Goal: Task Accomplishment & Management: Complete application form

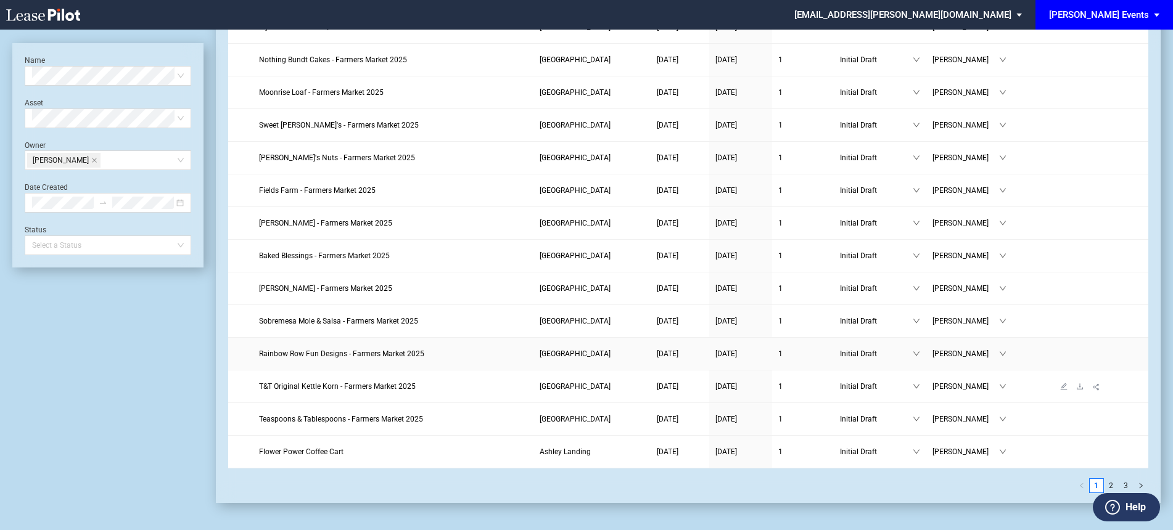
scroll to position [1311, 0]
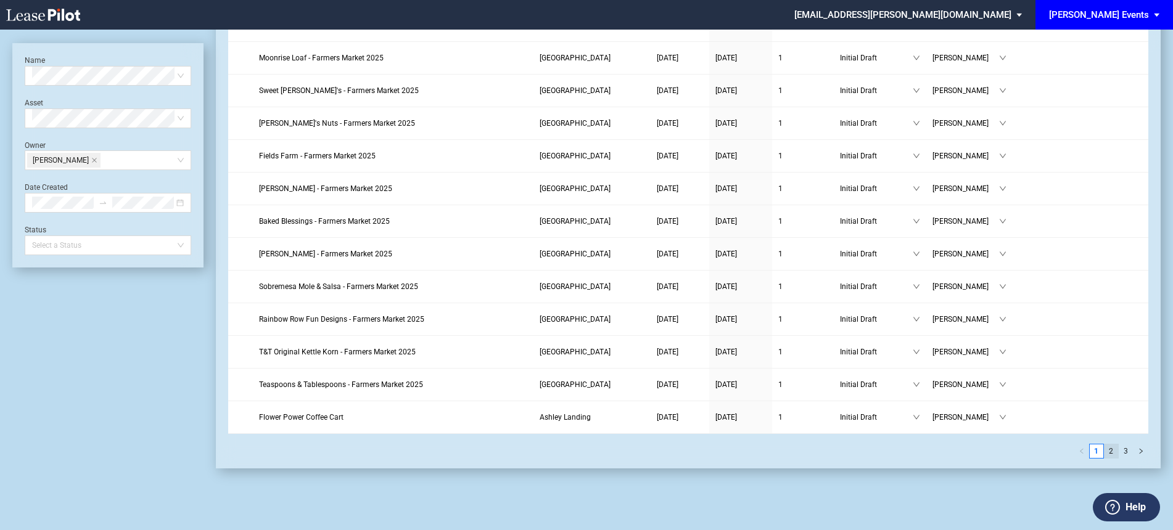
click at [1110, 454] on link "2" at bounding box center [1111, 452] width 14 height 14
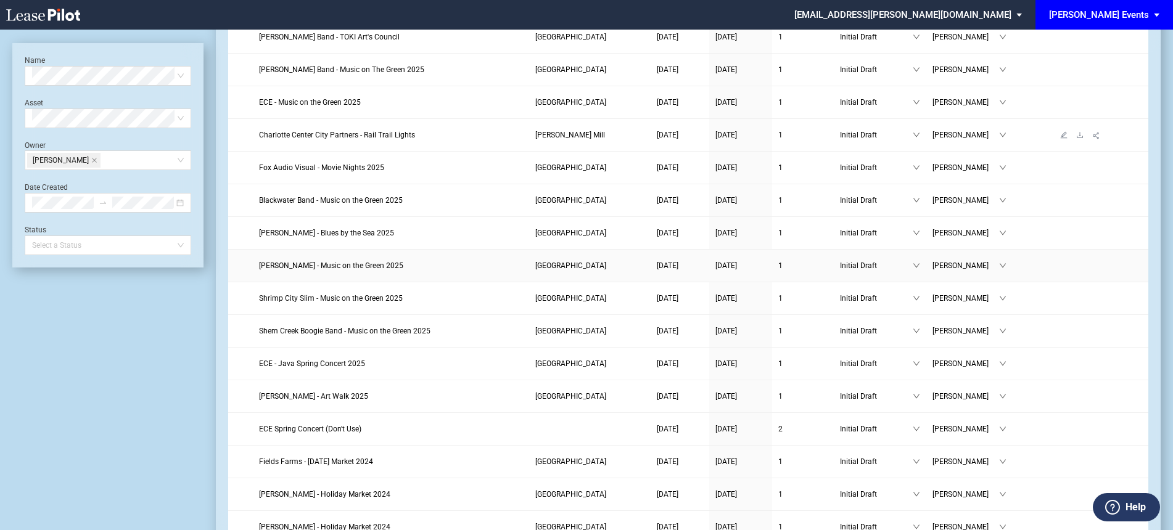
scroll to position [318, 0]
click at [404, 133] on span "Charlotte Center City Partners - Rail Trail Lights" at bounding box center [337, 137] width 156 height 9
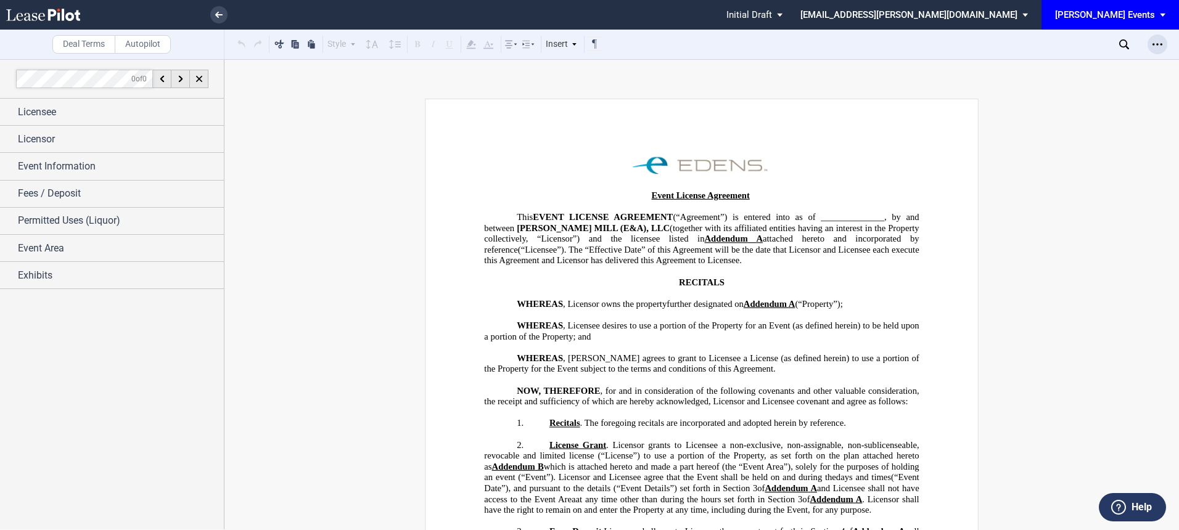
click at [1150, 41] on div "Open Lease options menu" at bounding box center [1157, 45] width 20 height 20
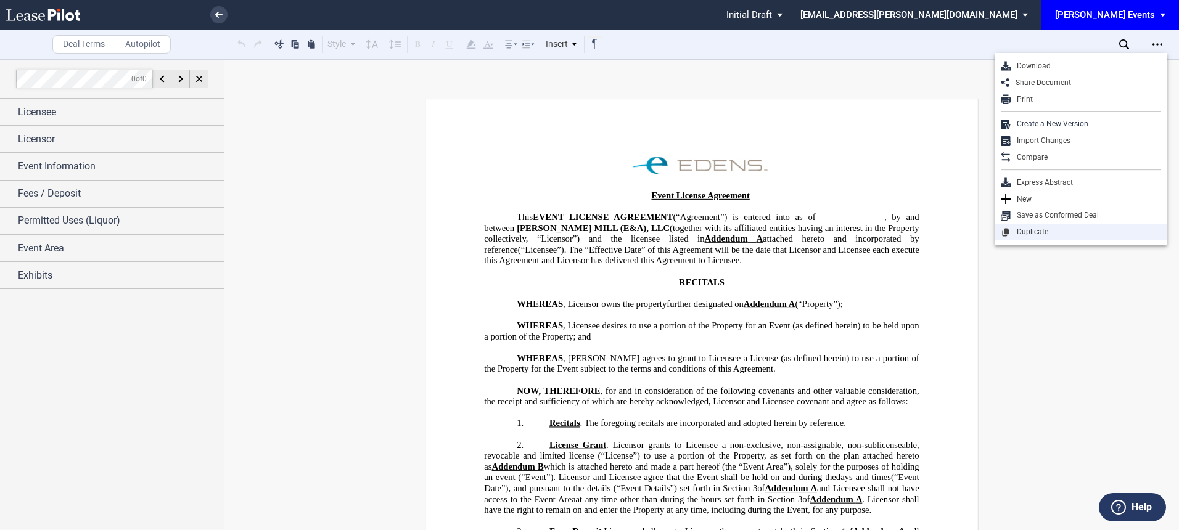
click at [1036, 228] on div "Duplicate" at bounding box center [1086, 232] width 150 height 10
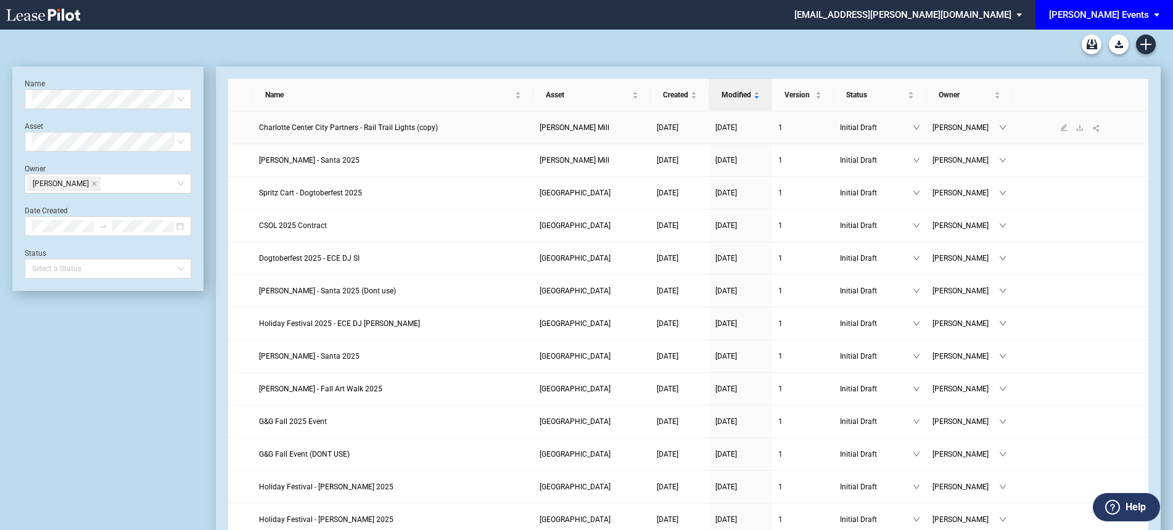
click at [321, 131] on span "Charlotte Center City Partners - Rail Trail Lights (copy)" at bounding box center [348, 127] width 179 height 9
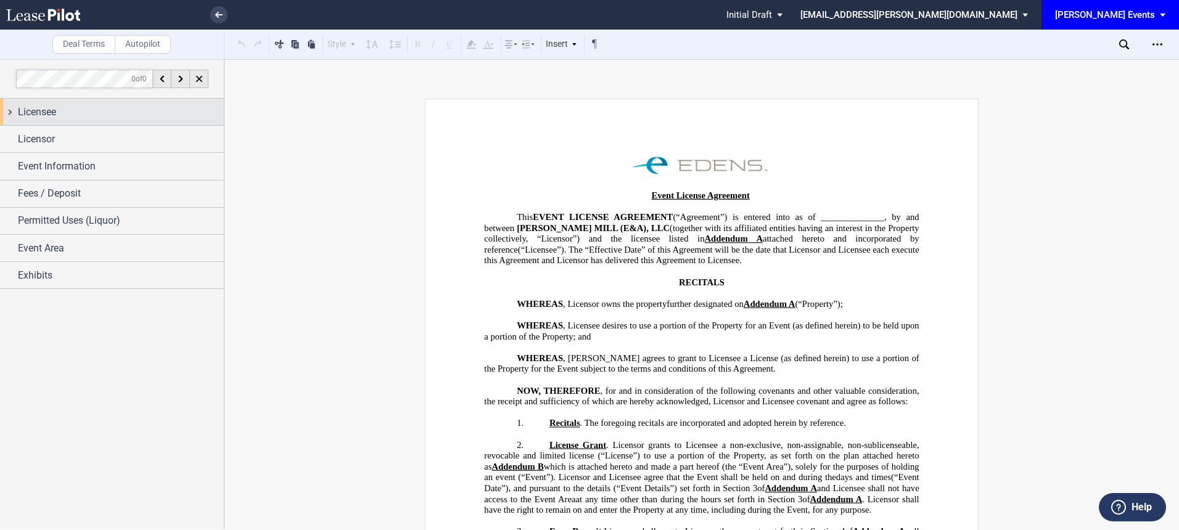
click at [103, 107] on div "Licensee" at bounding box center [121, 112] width 206 height 15
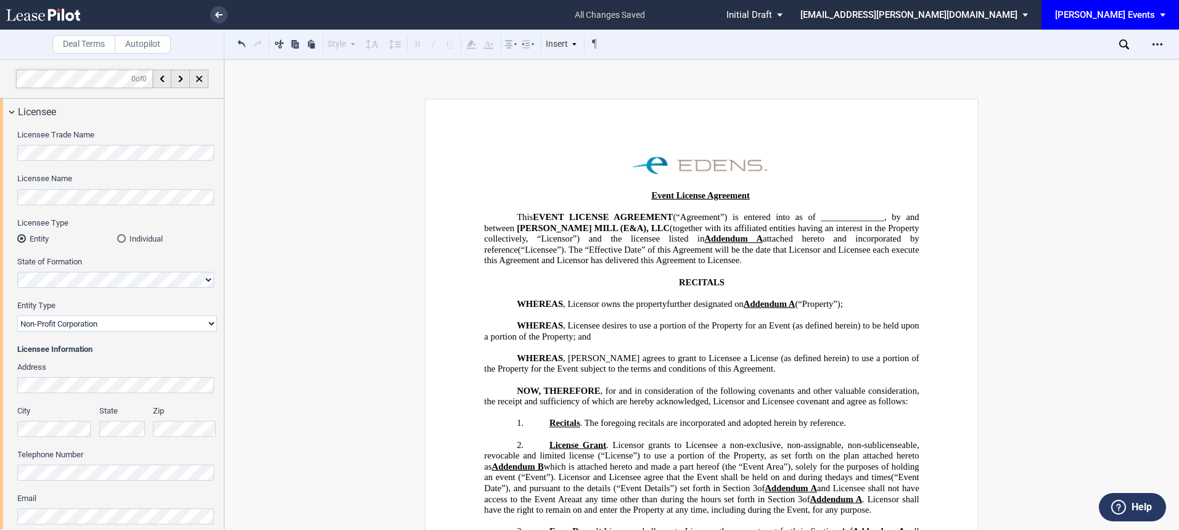
click at [191, 144] on div "Licensee Trade Name" at bounding box center [117, 144] width 200 height 31
click at [162, 181] on label "Licensee Name" at bounding box center [117, 178] width 200 height 11
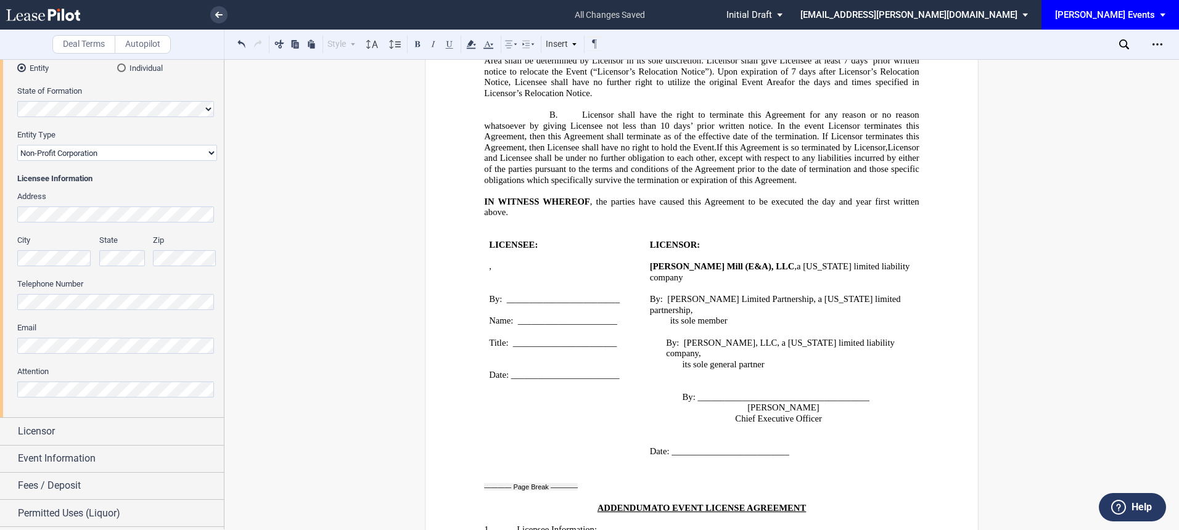
scroll to position [173, 0]
click at [0, 302] on html ".bocls-1{fill:#26354a;fill-rule:evenodd} Loading... × all changes saved Pending…" at bounding box center [589, 265] width 1179 height 530
click at [0, 338] on html ".bocls-1{fill:#26354a;fill-rule:evenodd} Loading... × all changes saved Pending…" at bounding box center [589, 265] width 1179 height 530
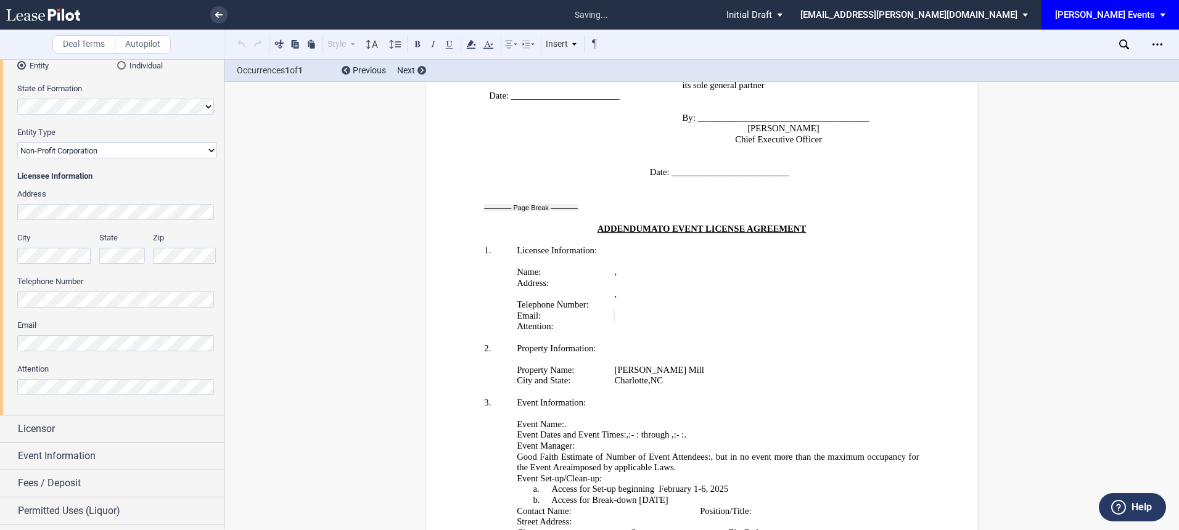
scroll to position [2189, 0]
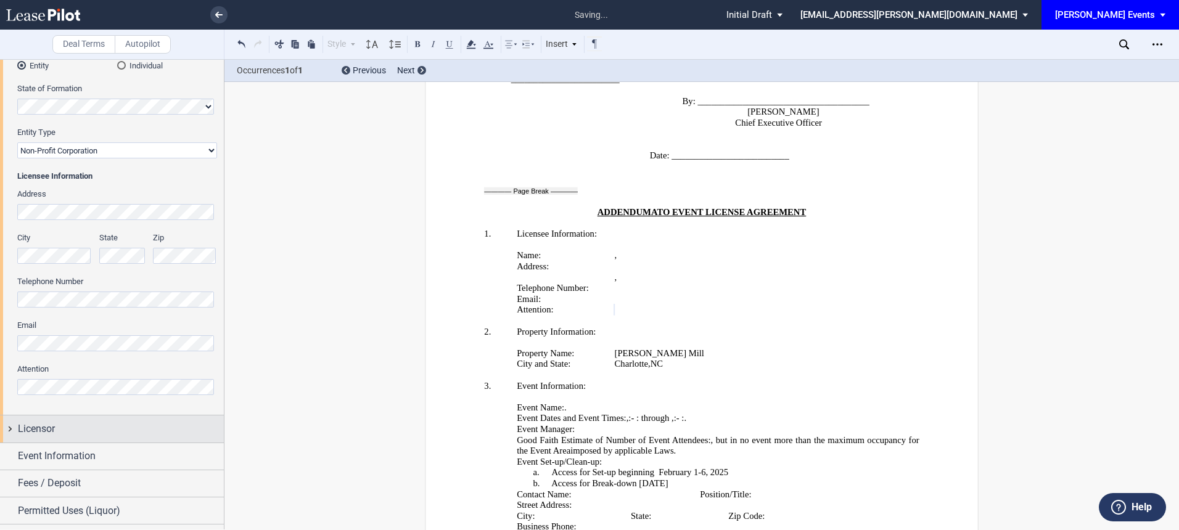
click at [96, 422] on div "Licensor" at bounding box center [121, 429] width 206 height 15
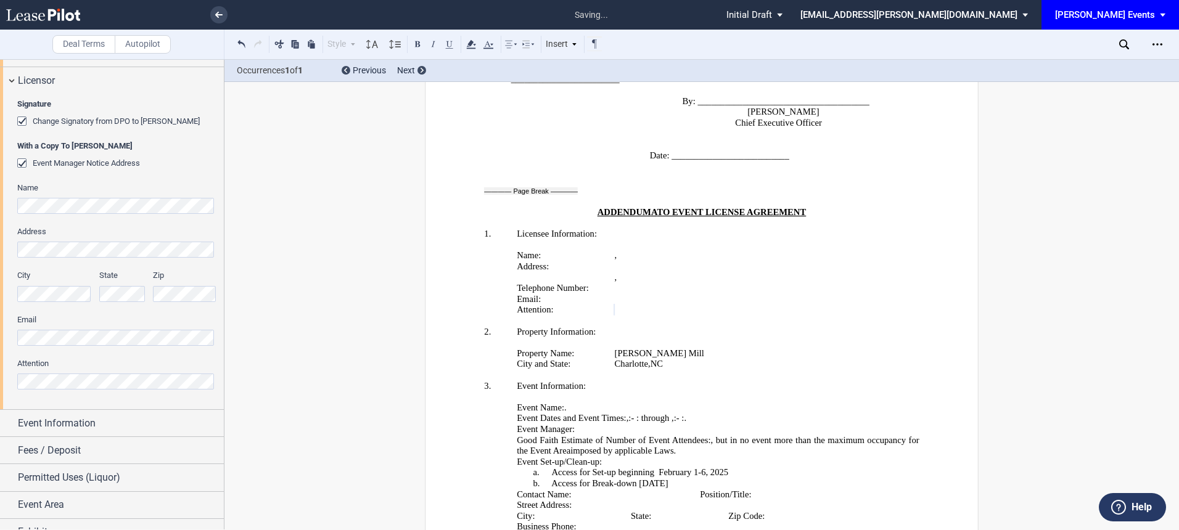
scroll to position [538, 0]
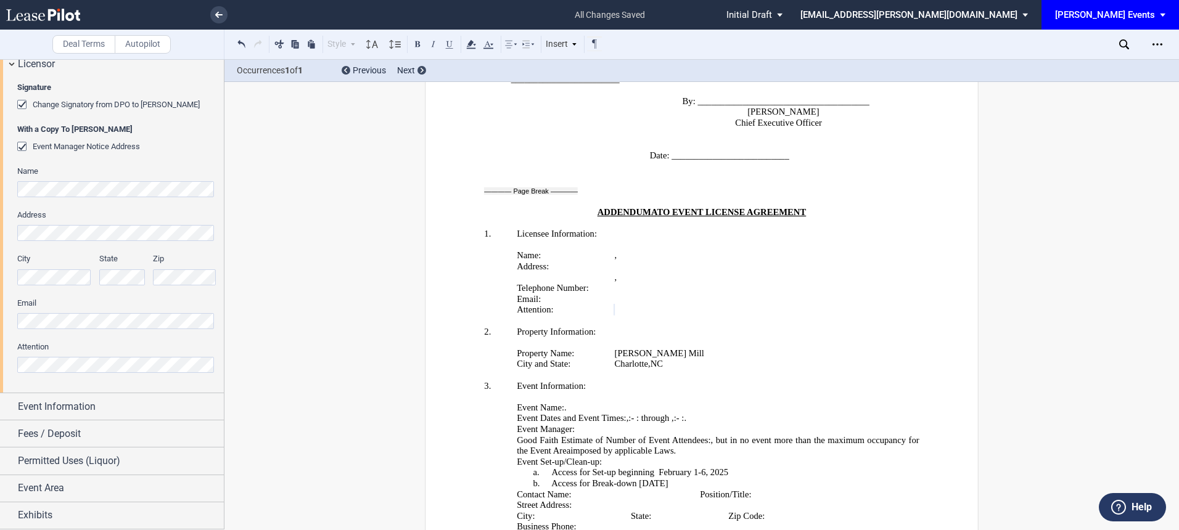
click at [23, 107] on div "Change Signatory from DPO to Jodie W. McLean" at bounding box center [23, 106] width 12 height 12
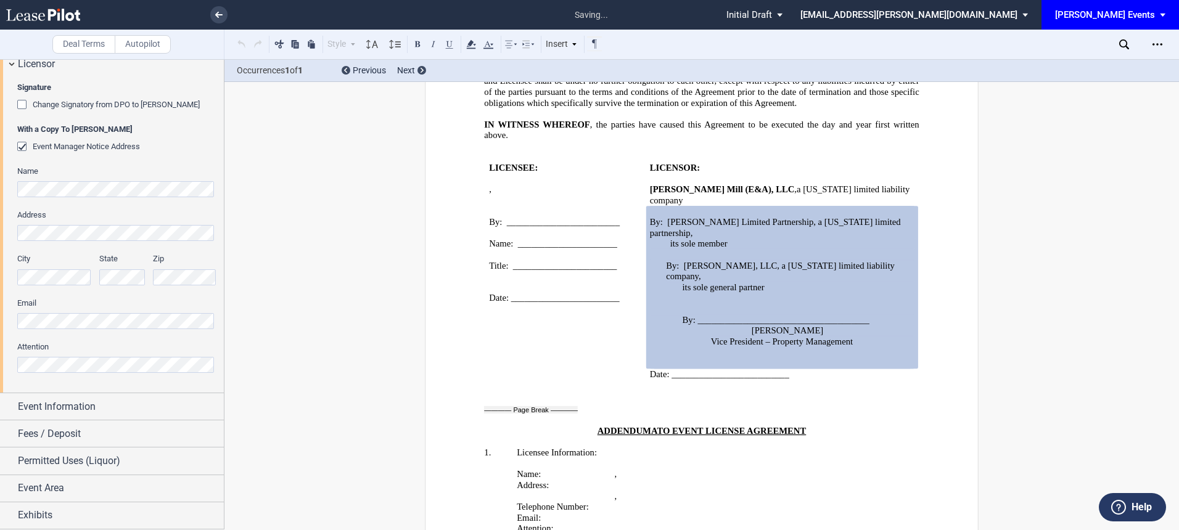
scroll to position [1963, 0]
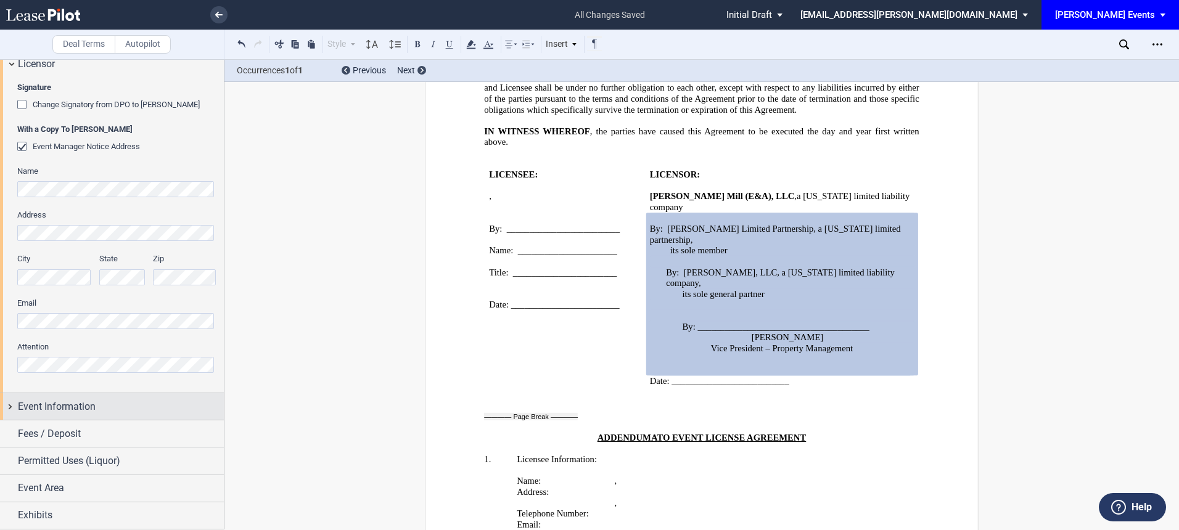
click at [94, 413] on span "Event Information" at bounding box center [57, 407] width 78 height 15
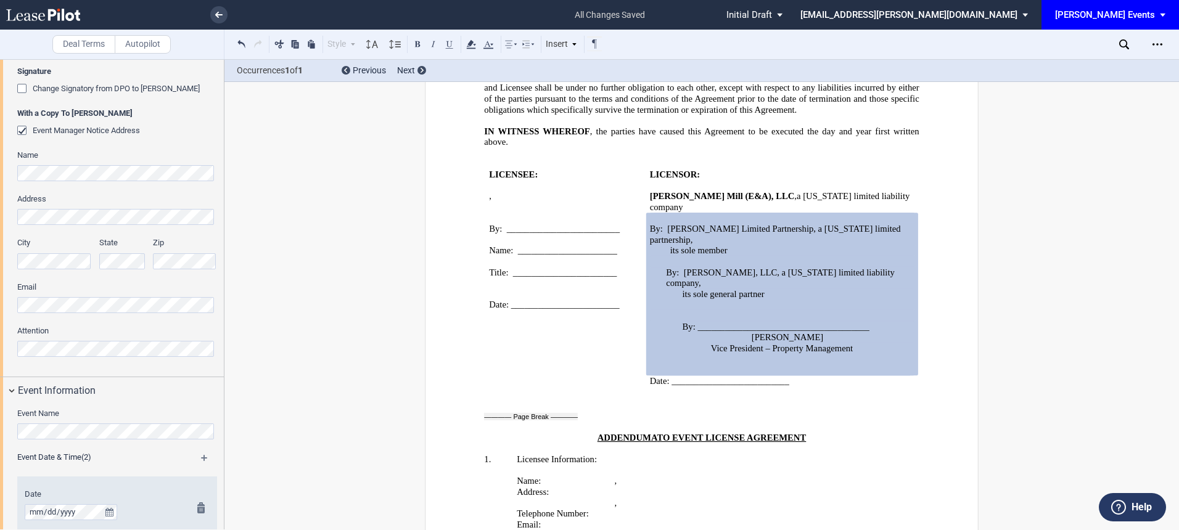
scroll to position [695, 0]
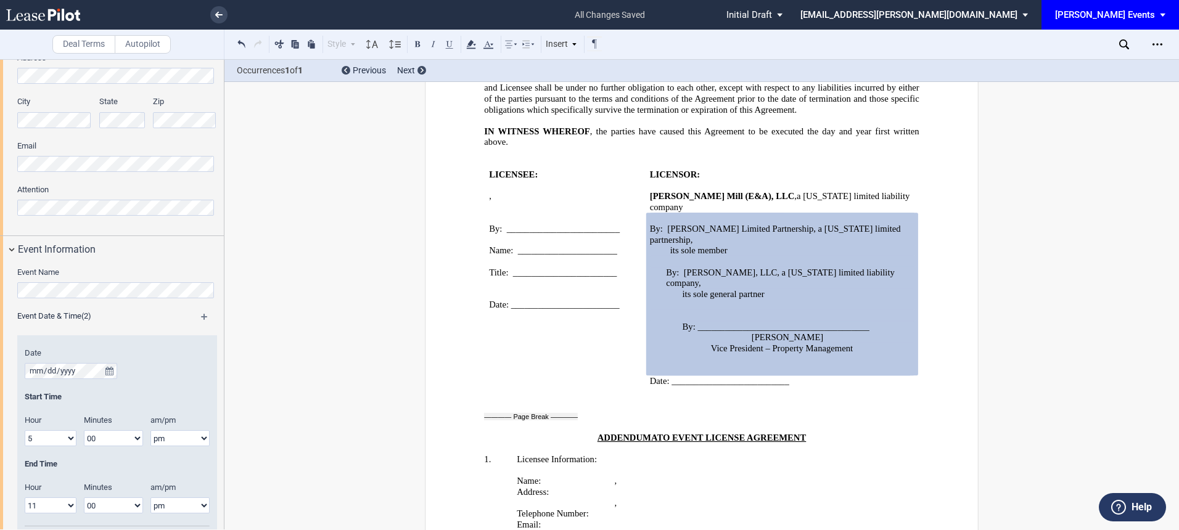
click at [0, 290] on html ".bocls-1{fill:#26354a;fill-rule:evenodd} Loading... × all changes saved Pending…" at bounding box center [589, 265] width 1179 height 530
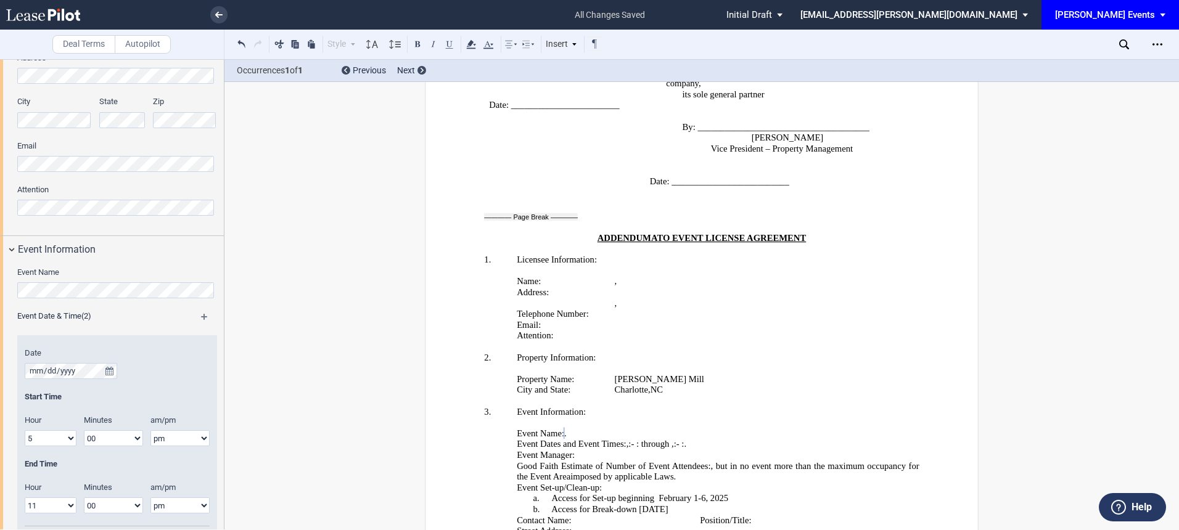
scroll to position [2297, 0]
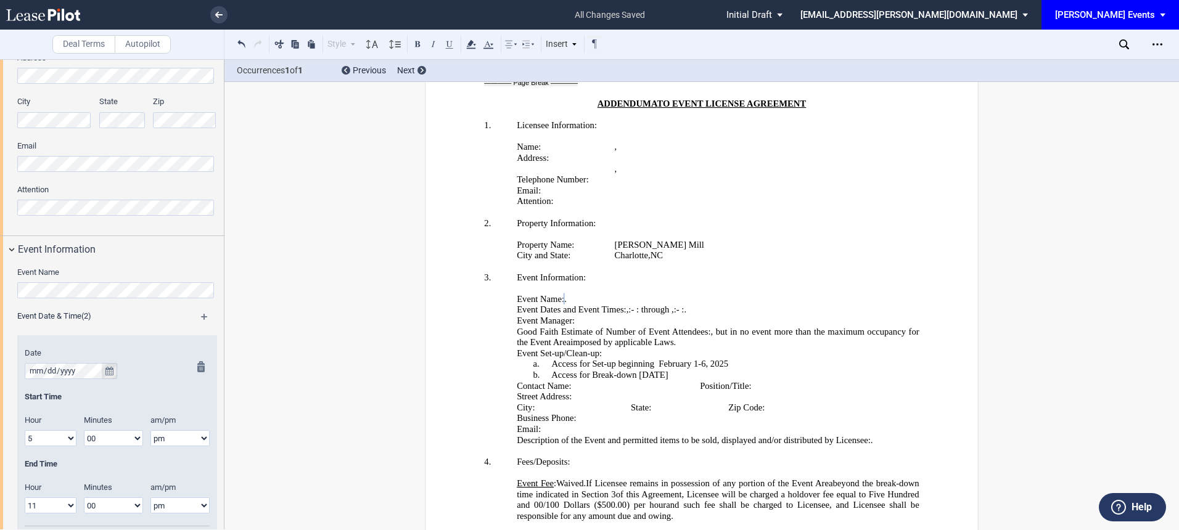
click at [111, 371] on icon "true" at bounding box center [109, 371] width 8 height 9
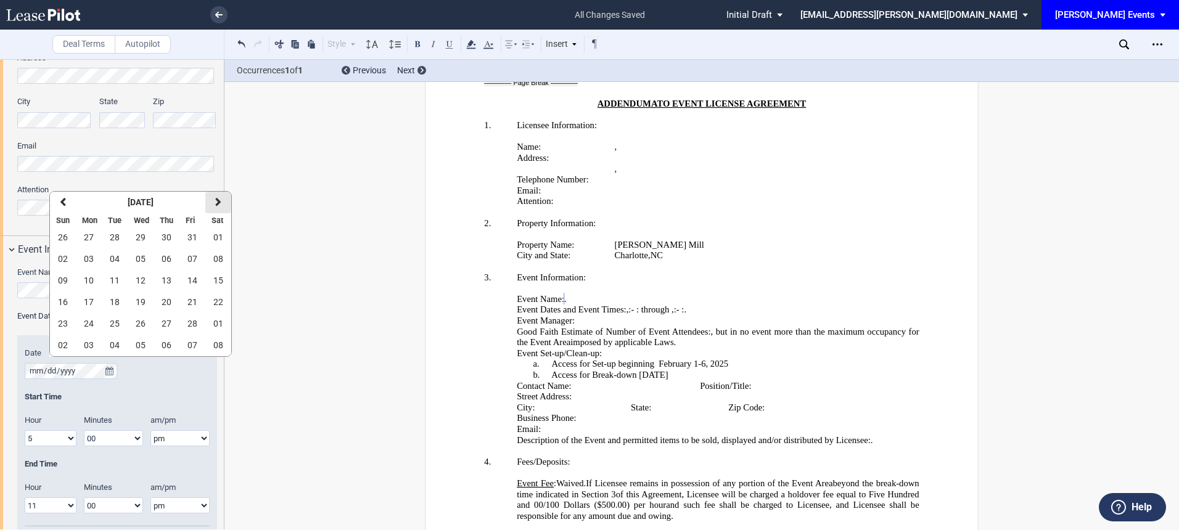
click at [219, 202] on icon "button" at bounding box center [218, 202] width 6 height 10
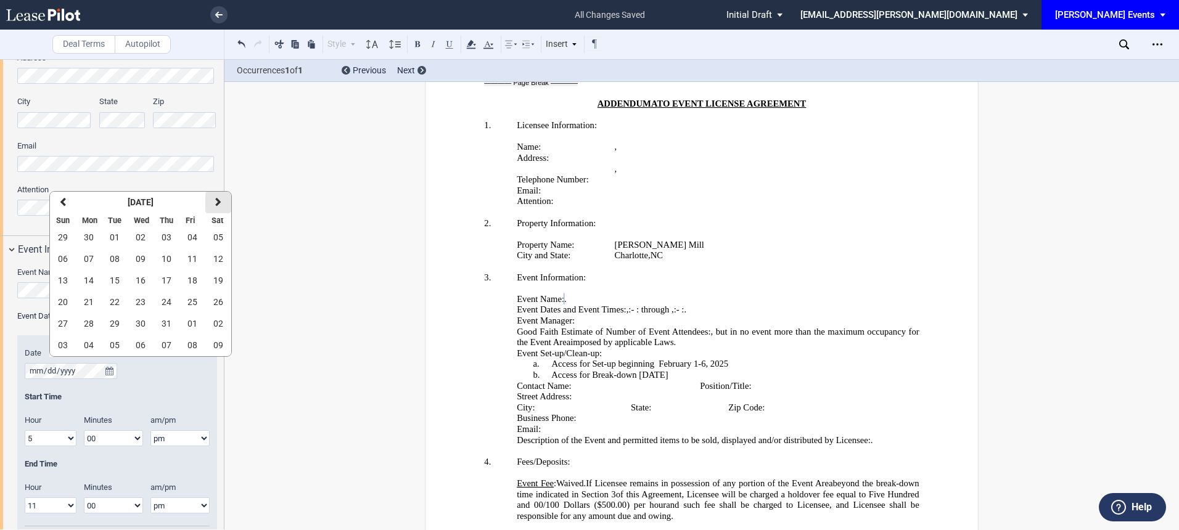
click at [219, 202] on icon "button" at bounding box center [218, 202] width 6 height 10
click at [145, 322] on button "29" at bounding box center [141, 324] width 26 height 22
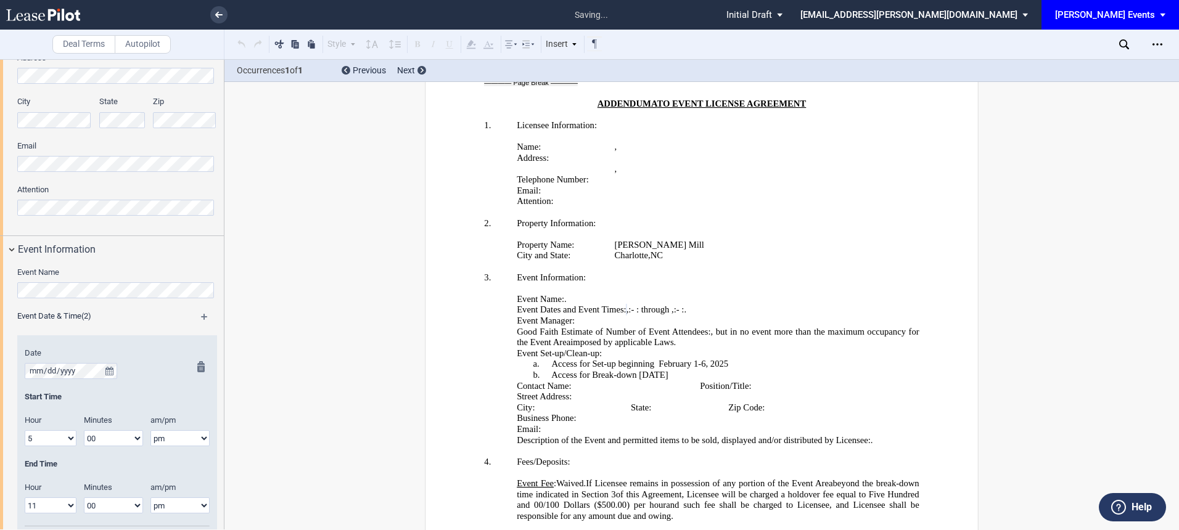
click at [47, 432] on select "1 2 3 4 5 6 7 8 9 10 11 12" at bounding box center [51, 438] width 52 height 16
select select "11"
click at [25, 430] on select "1 2 3 4 5 6 7 8 9 10 11 12" at bounding box center [51, 438] width 52 height 16
click at [112, 440] on select "00 05 10 15 20 25 30 35 40 45 50 55" at bounding box center [113, 438] width 59 height 16
select select "30"
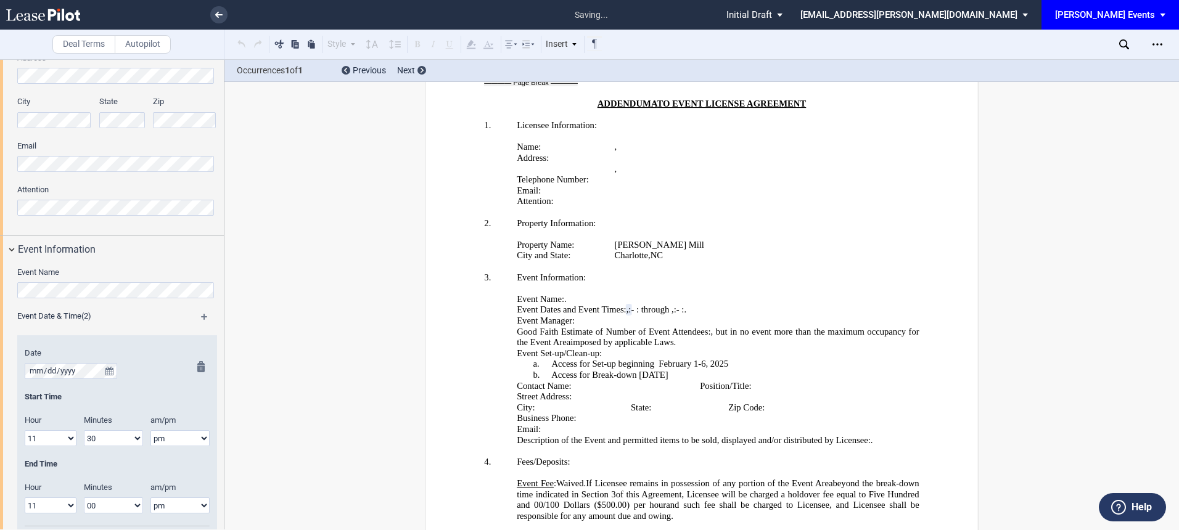
click at [84, 430] on select "00 05 10 15 20 25 30 35 40 45 50 55" at bounding box center [113, 438] width 59 height 16
click at [168, 434] on select "am pm" at bounding box center [179, 438] width 59 height 16
select select "am"
click at [150, 430] on select "am pm" at bounding box center [179, 438] width 59 height 16
click at [57, 506] on select "1 2 3 4 5 6 7 8 9 10 11 12" at bounding box center [51, 506] width 52 height 16
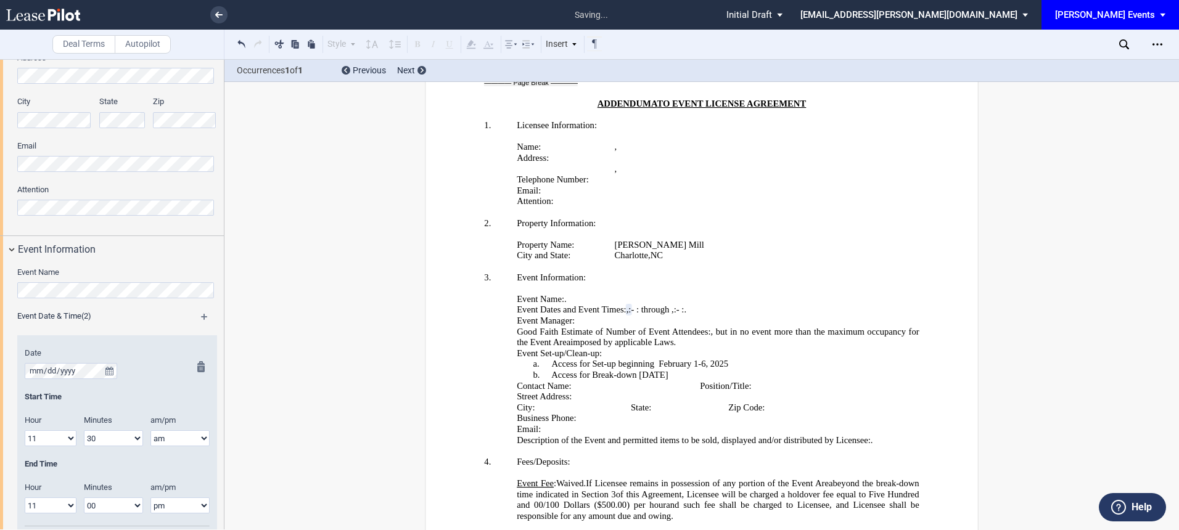
select select "1"
click at [25, 498] on select "1 2 3 4 5 6 7 8 9 10 11 12" at bounding box center [51, 506] width 52 height 16
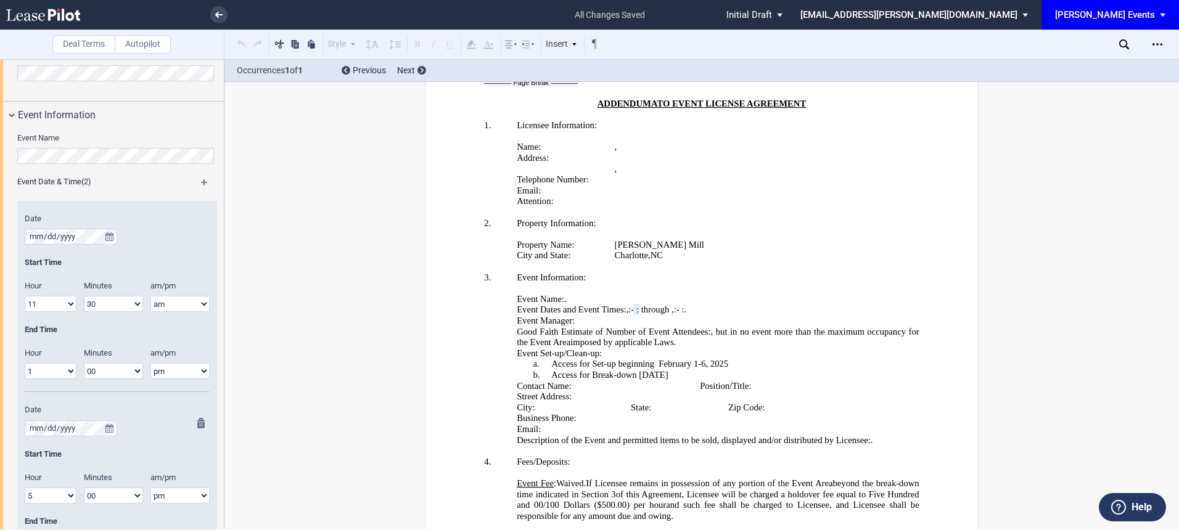
scroll to position [858, 0]
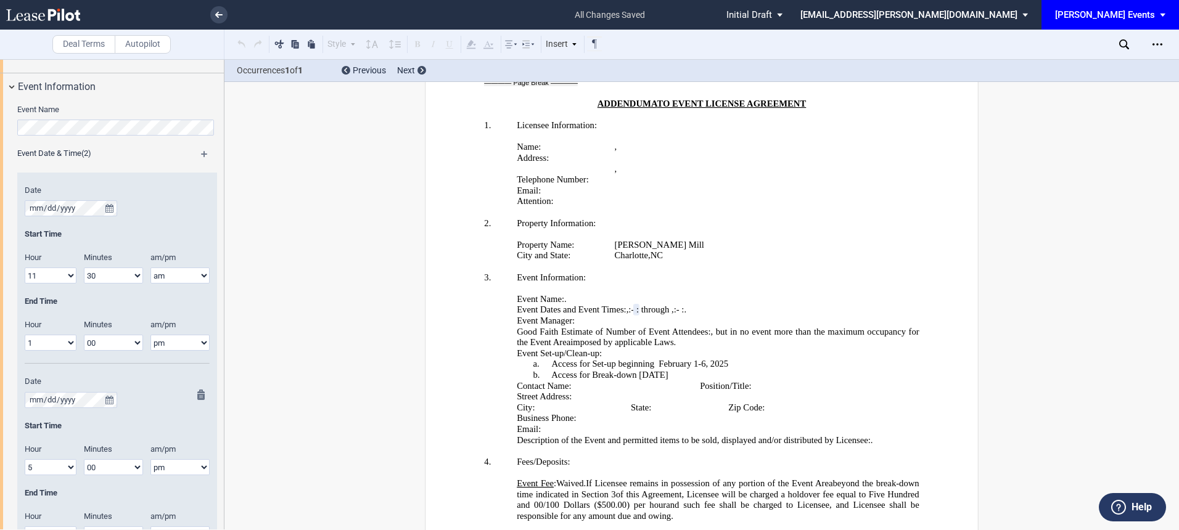
click at [197, 396] on md-icon at bounding box center [204, 397] width 15 height 15
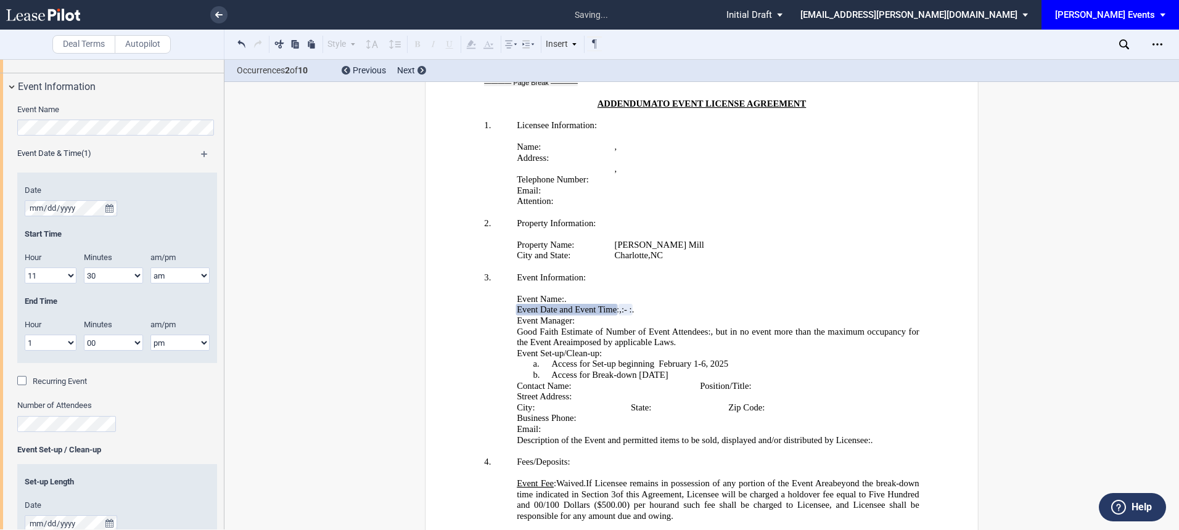
click at [28, 382] on div "Recurring Event" at bounding box center [23, 382] width 12 height 12
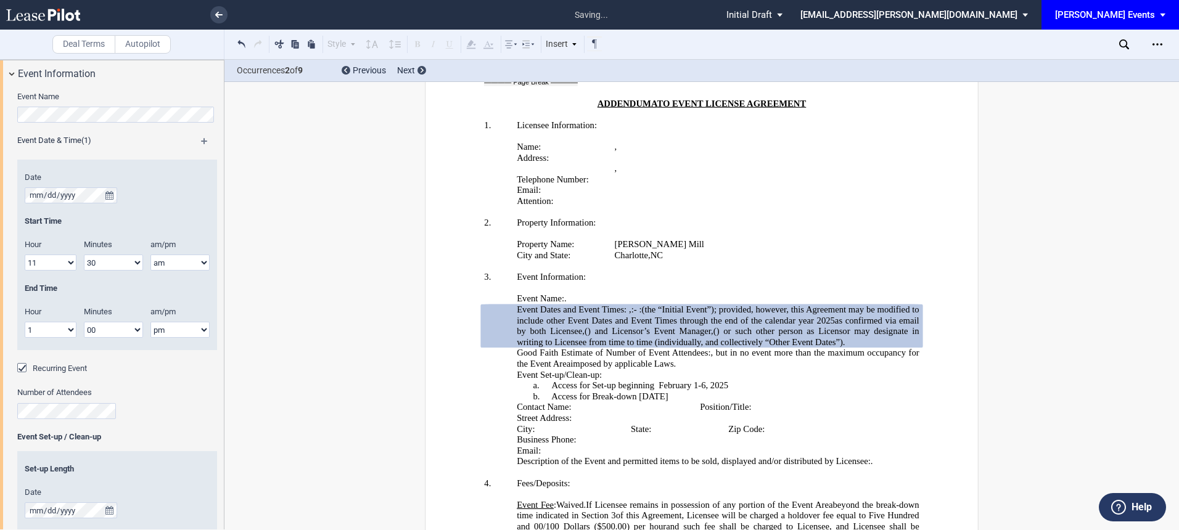
scroll to position [872, 0]
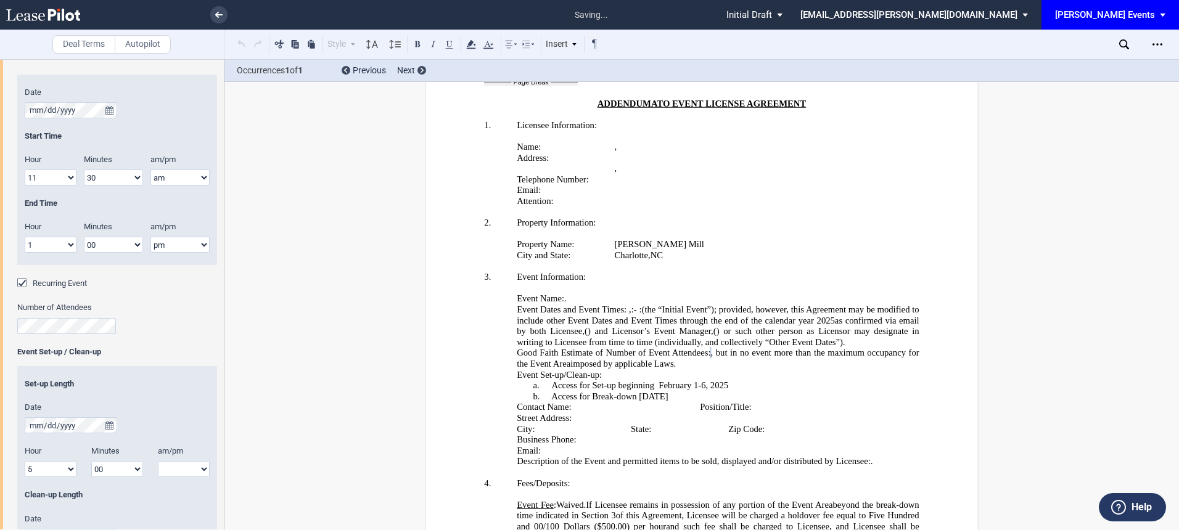
scroll to position [1065, 0]
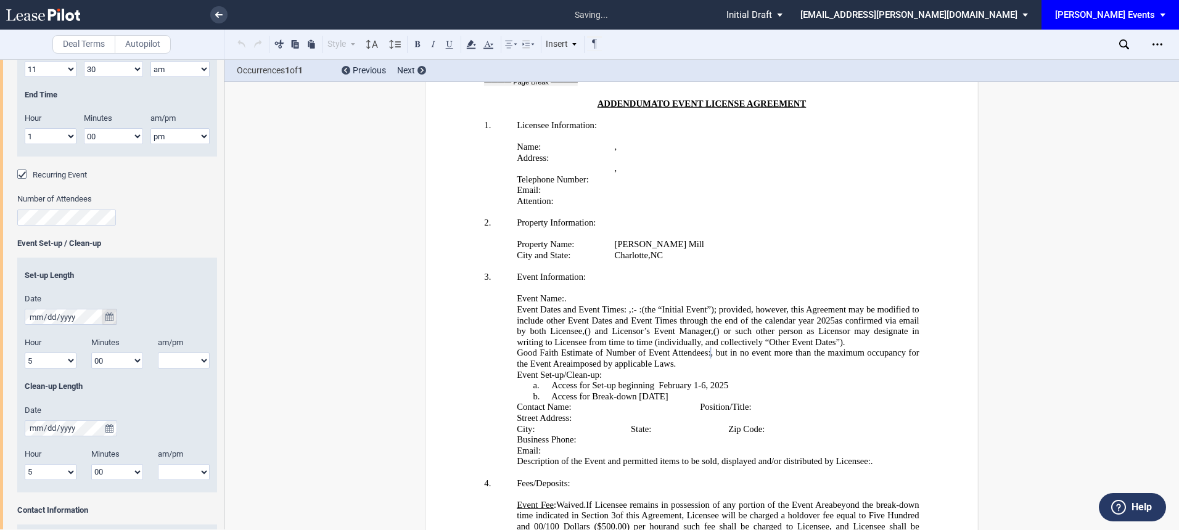
click at [111, 318] on icon "true" at bounding box center [109, 317] width 8 height 9
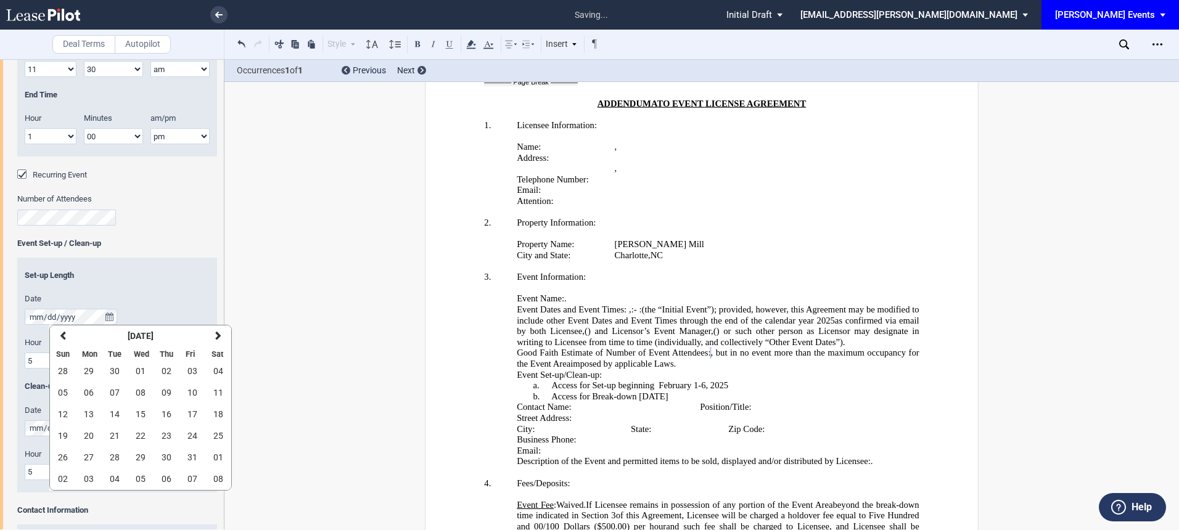
click at [139, 456] on span "29" at bounding box center [141, 458] width 10 height 10
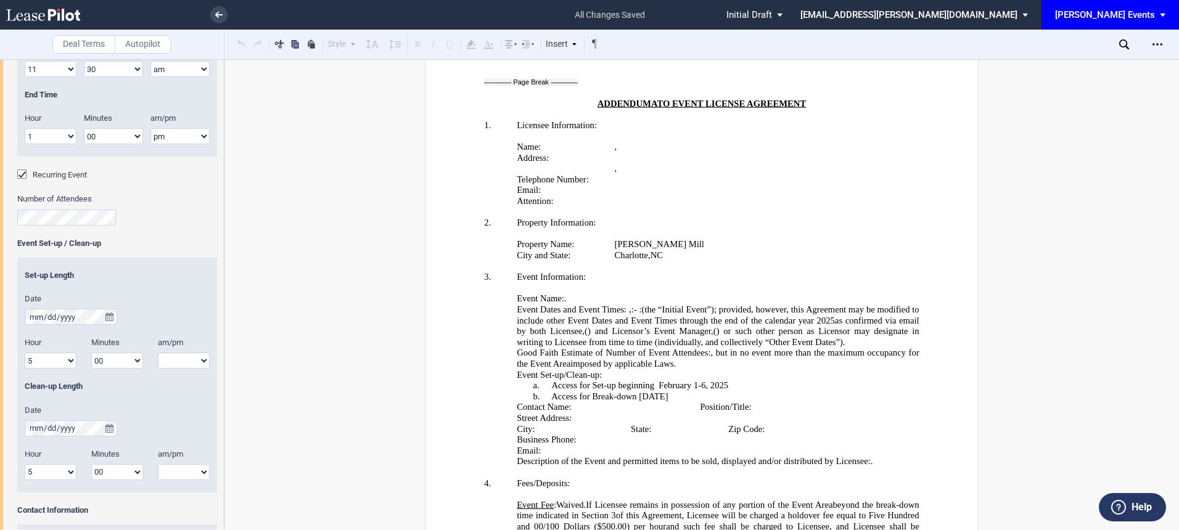
click at [68, 364] on select "1 2 3 4 5 6 7 8 9 10 11 12" at bounding box center [51, 361] width 52 height 16
select select "10"
click at [25, 353] on select "1 2 3 4 5 6 7 8 9 10 11 12" at bounding box center [51, 361] width 52 height 16
click at [100, 367] on select "00 05 10 15 20 25 30 35 40 45 50 55" at bounding box center [117, 361] width 52 height 16
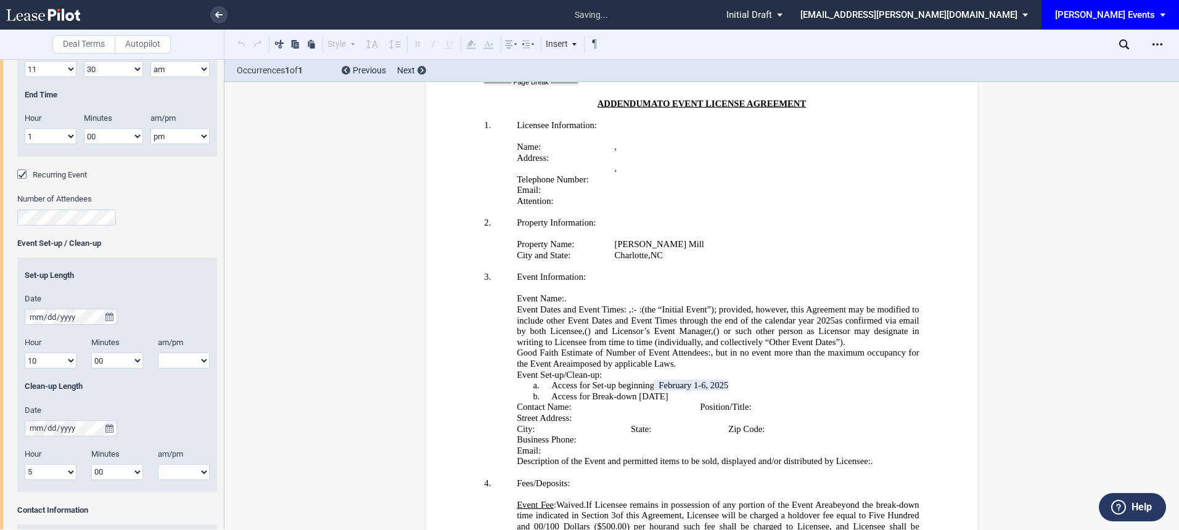
select select "30"
click at [91, 353] on select "00 05 10 15 20 25 30 35 40 45 50 55" at bounding box center [117, 361] width 52 height 16
click at [171, 356] on select "am pm" at bounding box center [184, 361] width 52 height 16
select select "am"
click at [158, 353] on select "am pm" at bounding box center [184, 361] width 52 height 16
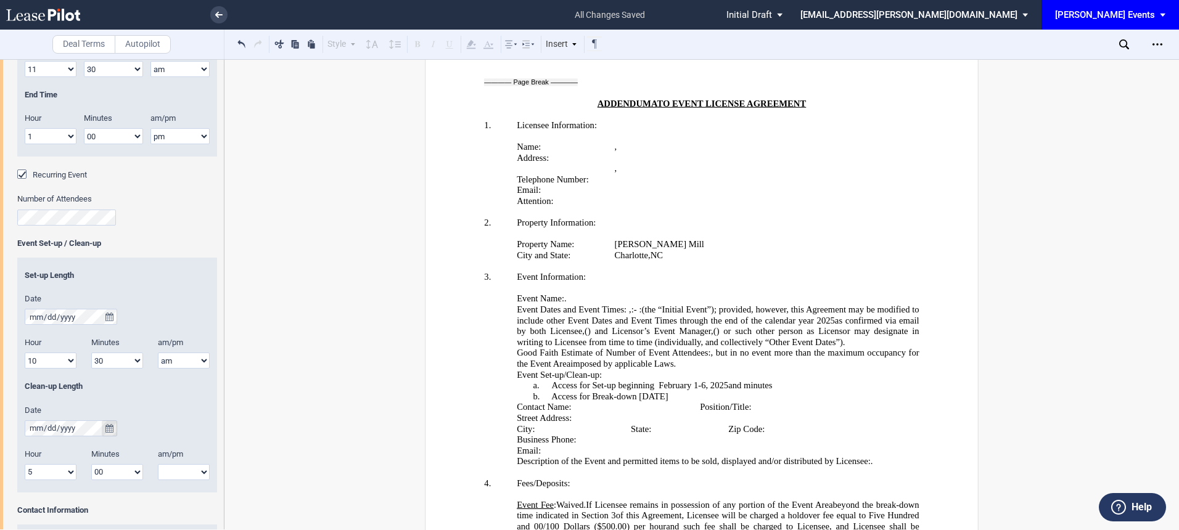
click at [108, 430] on icon "true" at bounding box center [109, 428] width 8 height 9
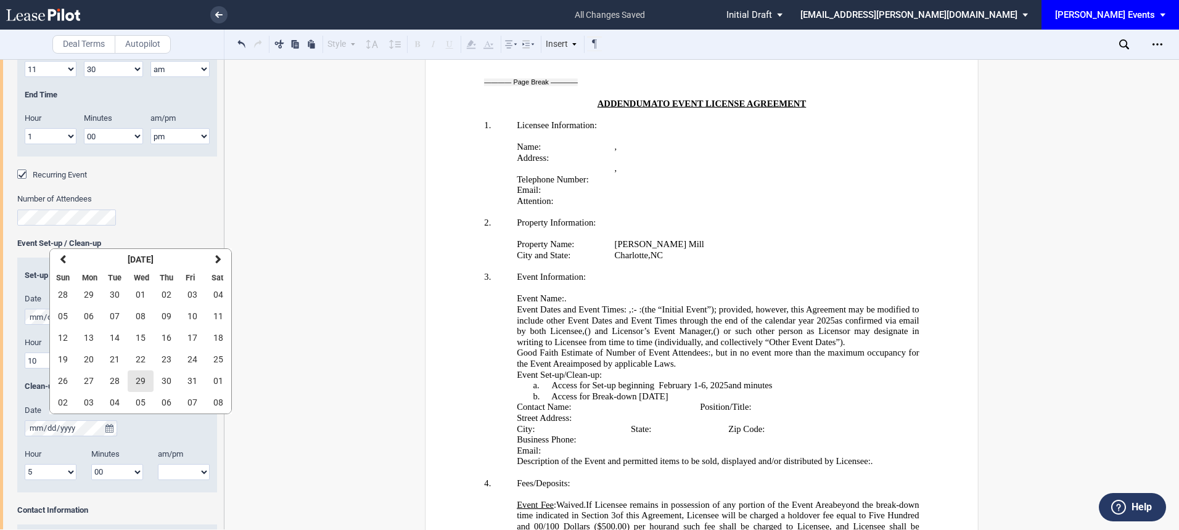
click at [138, 380] on span "29" at bounding box center [141, 381] width 10 height 10
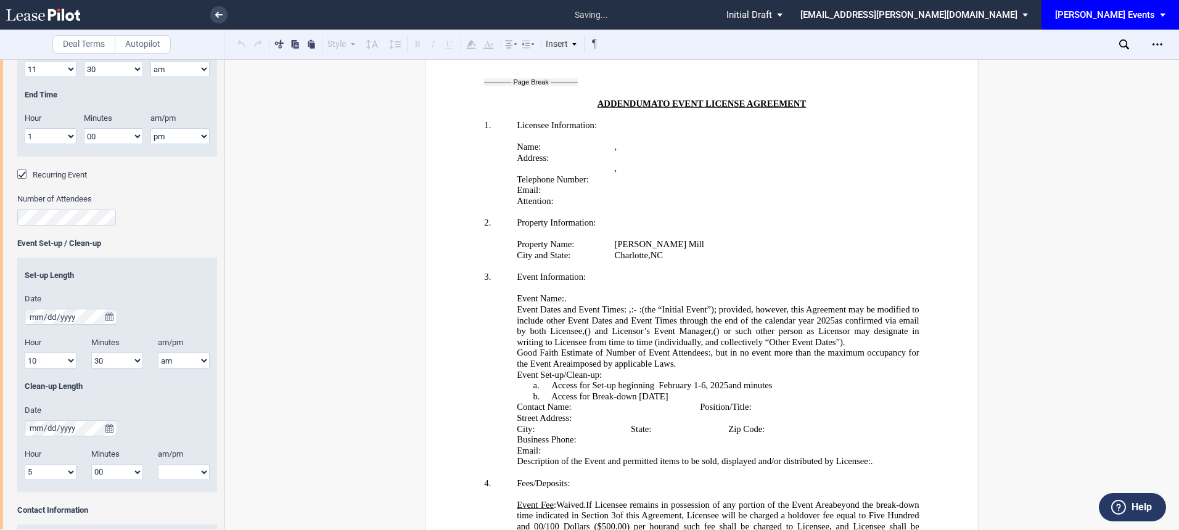
click at [51, 476] on select "1 2 3 4 5 6 7 8 9 10 11 12" at bounding box center [51, 472] width 52 height 16
select select "2"
click at [25, 464] on select "1 2 3 4 5 6 7 8 9 10 11 12" at bounding box center [51, 472] width 52 height 16
click at [178, 474] on select "am pm" at bounding box center [184, 472] width 52 height 16
select select "pm"
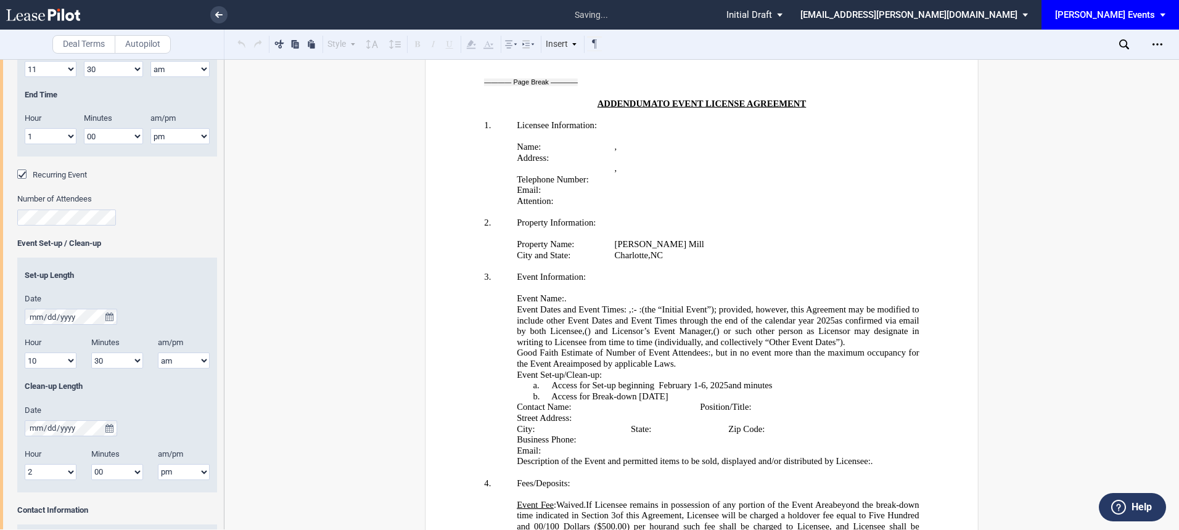
click at [158, 464] on select "am pm" at bounding box center [184, 472] width 52 height 16
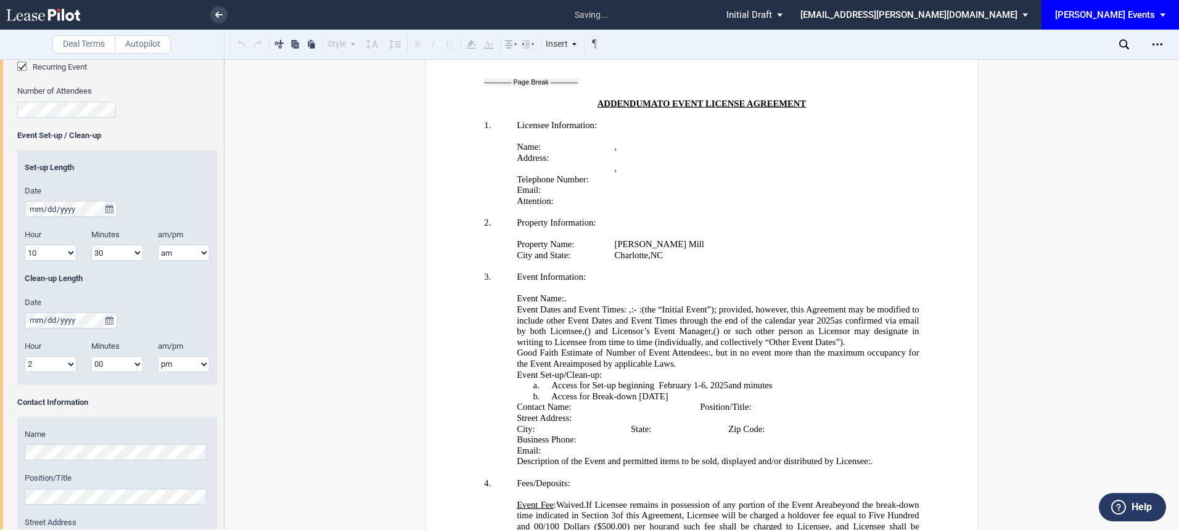
scroll to position [1177, 0]
click at [678, 380] on span "﻿ February 1-6, 2025" at bounding box center [691, 385] width 74 height 10
click at [681, 380] on span "﻿ February 1-6, 2025" at bounding box center [691, 385] width 74 height 10
click at [722, 380] on span "﻿ February 1-6, 2025" at bounding box center [691, 385] width 74 height 10
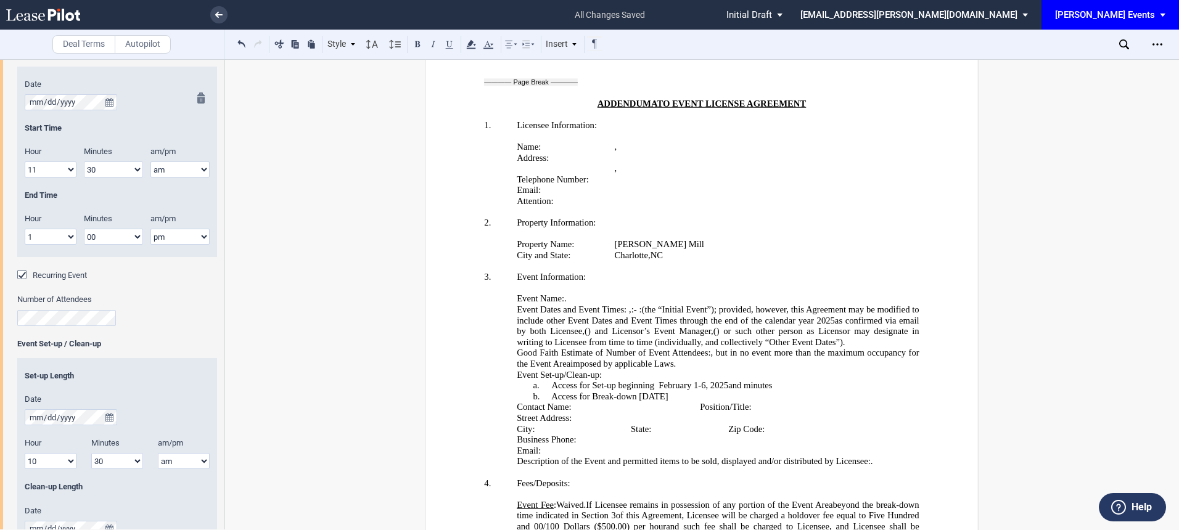
scroll to position [951, 0]
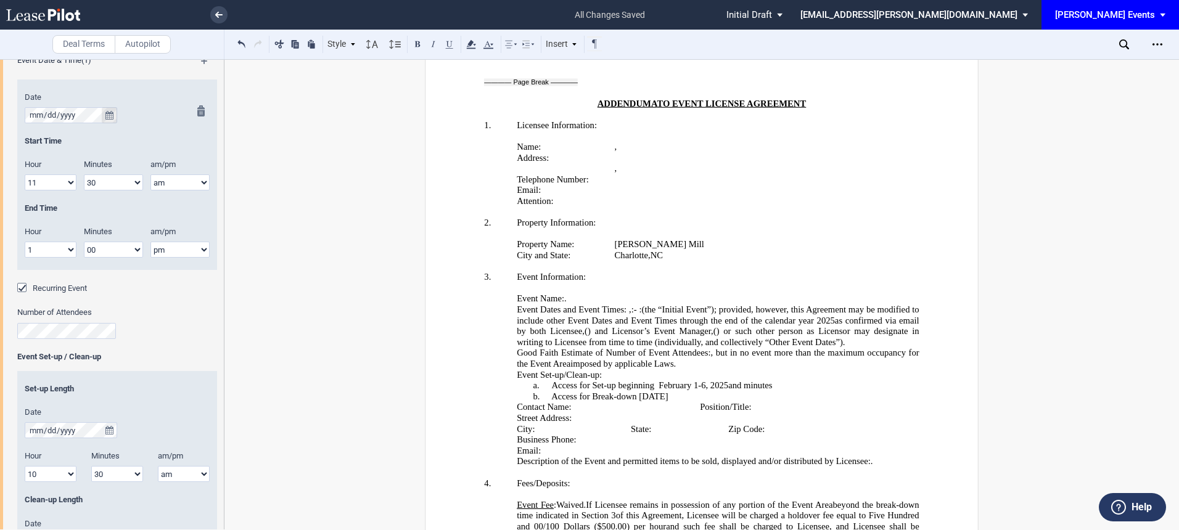
click at [110, 116] on icon "true" at bounding box center [109, 115] width 8 height 9
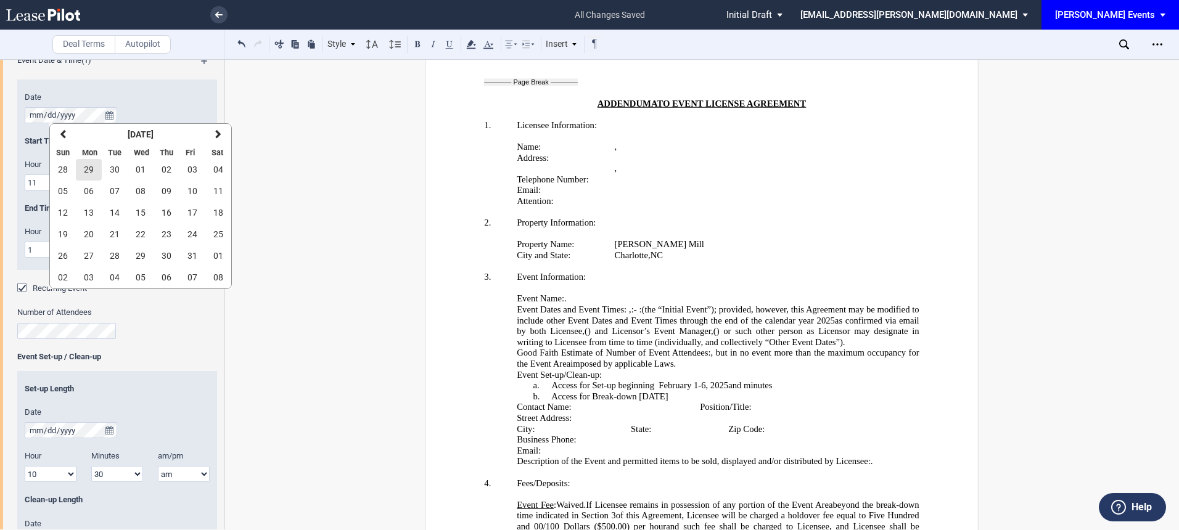
click at [92, 171] on span "29" at bounding box center [89, 170] width 10 height 10
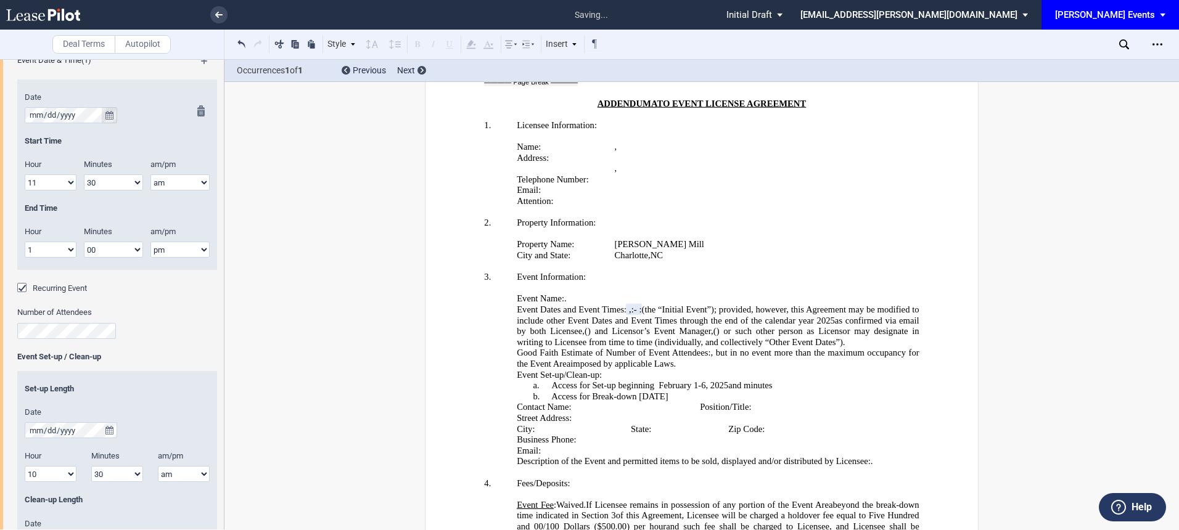
click at [104, 118] on button "true" at bounding box center [109, 115] width 15 height 16
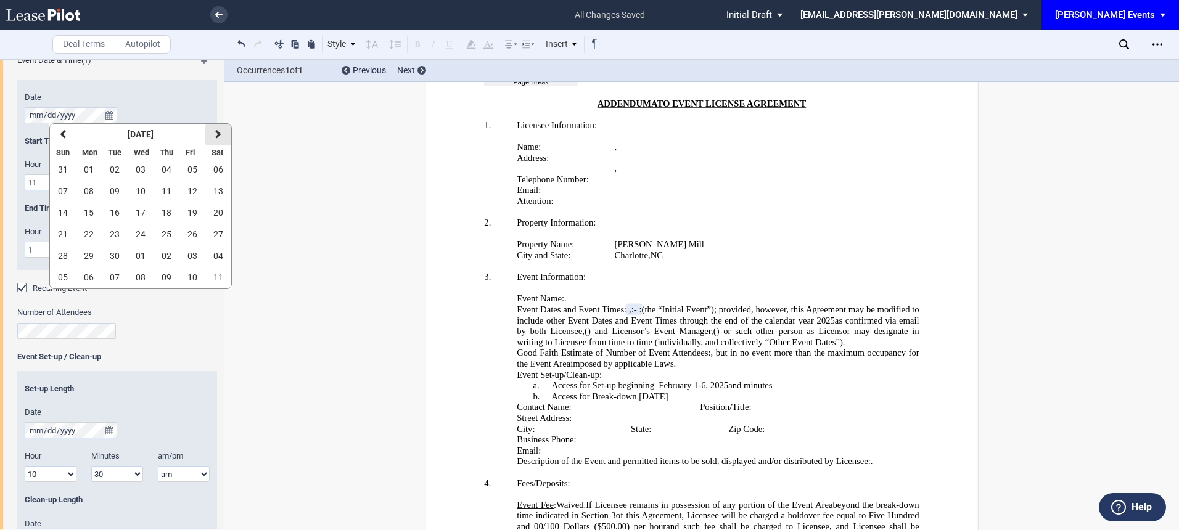
click at [222, 139] on button "next" at bounding box center [218, 135] width 26 height 22
click at [152, 253] on button "29" at bounding box center [141, 256] width 26 height 22
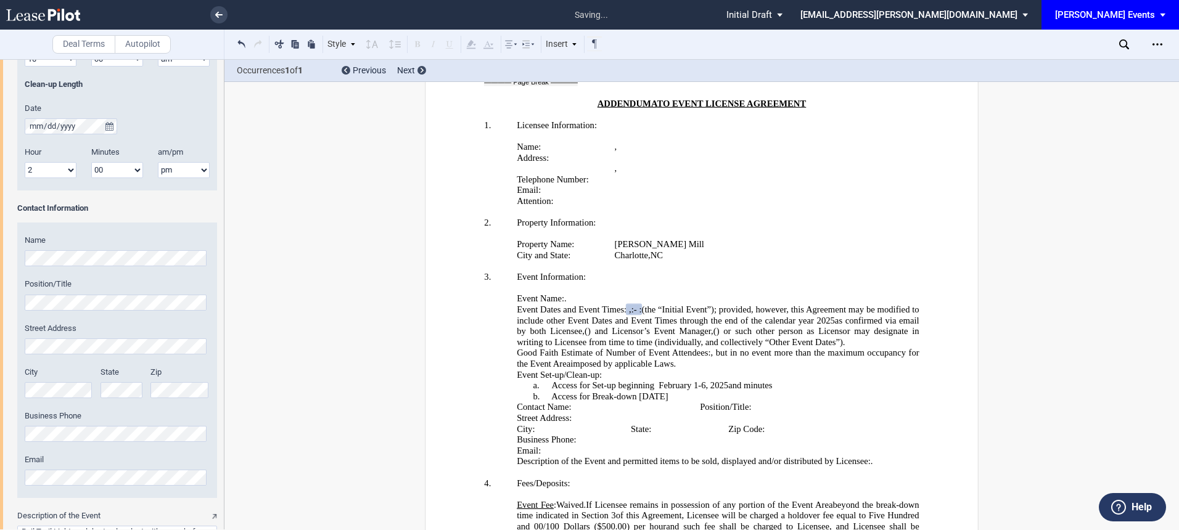
scroll to position [1545, 0]
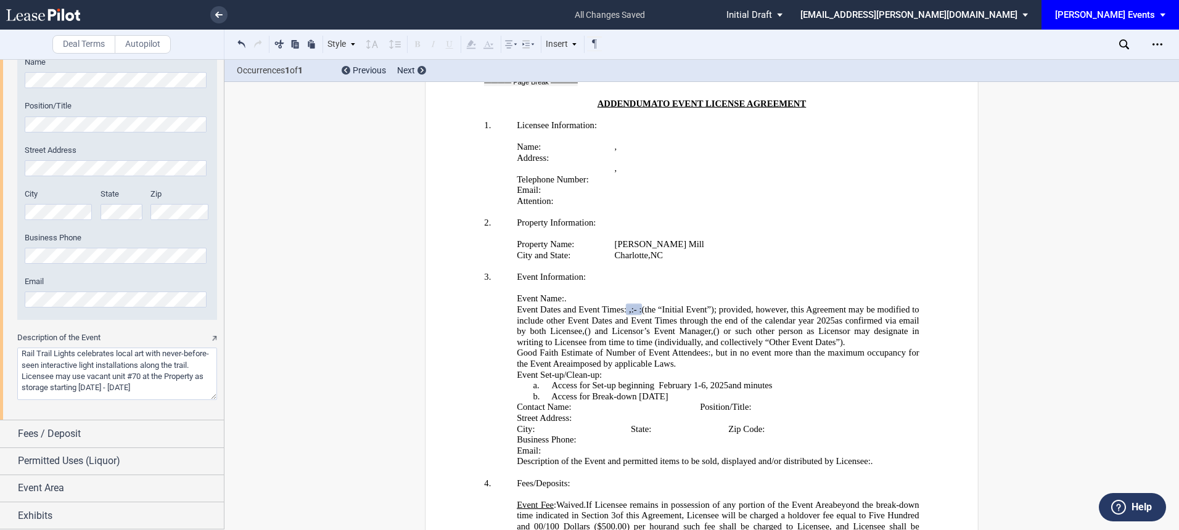
drag, startPoint x: 178, startPoint y: 390, endPoint x: -4, endPoint y: 356, distance: 184.9
click at [0, 356] on html ".bocls-1{fill:#26354a;fill-rule:evenodd} Loading... × all changes saved Pending…" at bounding box center [589, 265] width 1179 height 530
click at [170, 372] on textarea "Description of the Event" at bounding box center [117, 374] width 200 height 52
drag, startPoint x: 111, startPoint y: 374, endPoint x: -10, endPoint y: 334, distance: 127.5
click at [0, 334] on html ".bocls-1{fill:#26354a;fill-rule:evenodd} Loading... × all changes saved Pending…" at bounding box center [589, 265] width 1179 height 530
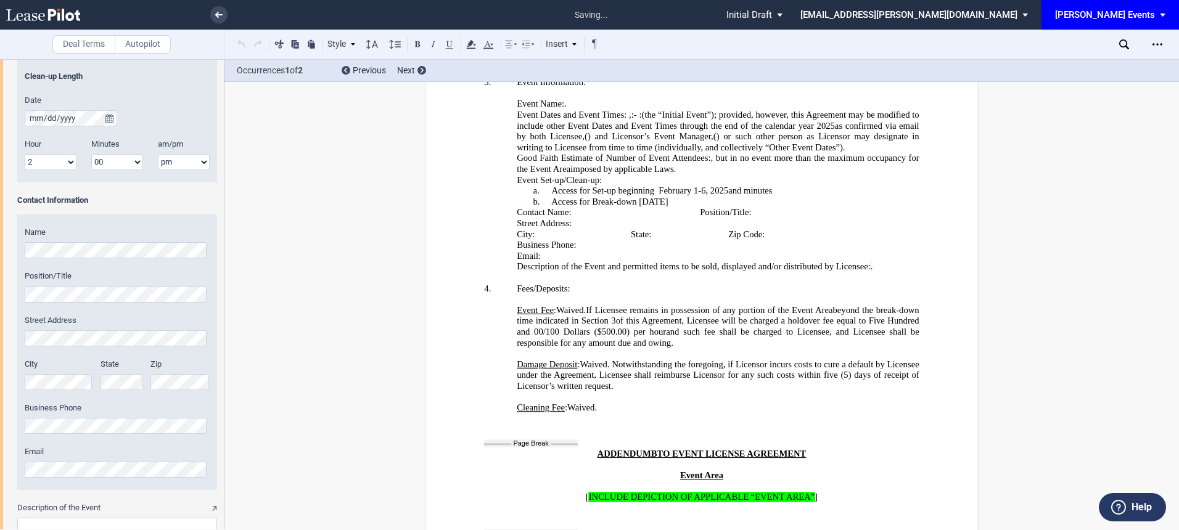
scroll to position [1358, 0]
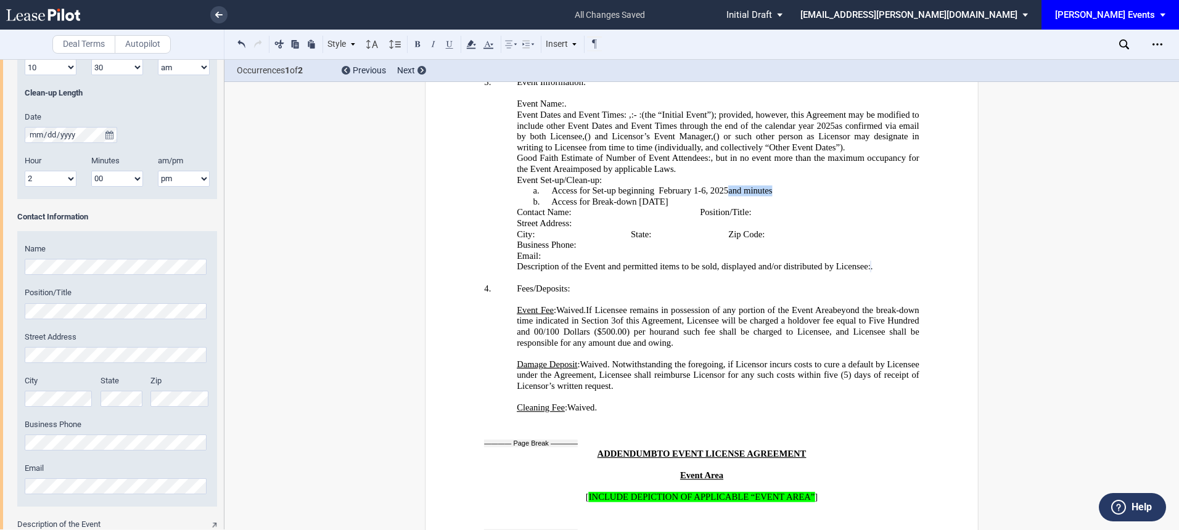
drag, startPoint x: 761, startPoint y: 171, endPoint x: 649, endPoint y: 171, distance: 112.2
click at [649, 186] on p "a. Access for Set-up beginning ﻿ ﻿ February 1-6, 2025 and ﻿ ﻿ minutes ﻿ ﻿ minut…" at bounding box center [701, 191] width 435 height 11
drag, startPoint x: 649, startPoint y: 171, endPoint x: 635, endPoint y: 168, distance: 13.8
click at [649, 186] on span "Access for Set-up beginning" at bounding box center [603, 191] width 103 height 10
drag, startPoint x: 657, startPoint y: 166, endPoint x: 784, endPoint y: 166, distance: 126.4
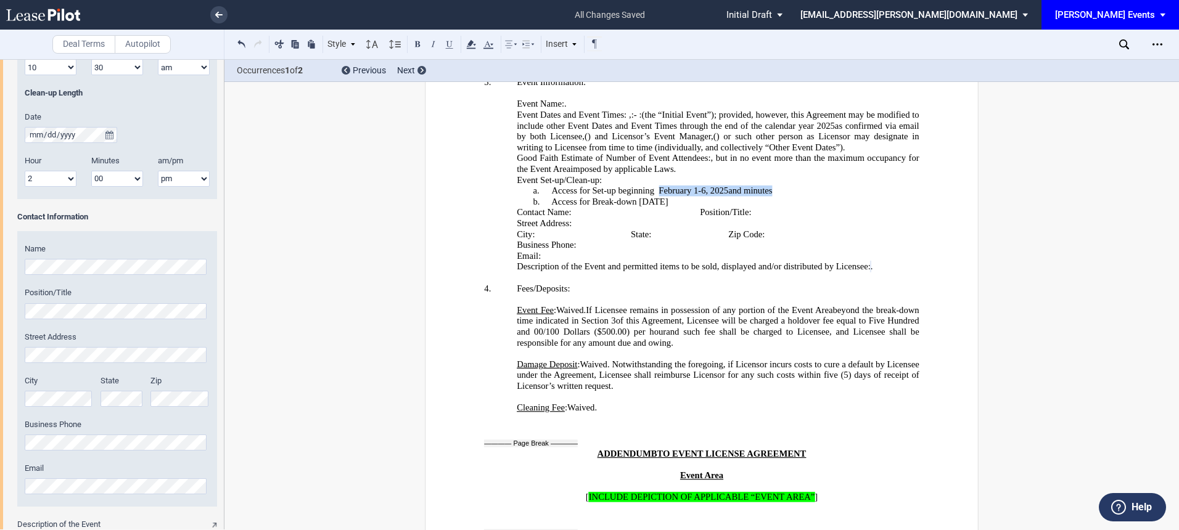
click at [784, 186] on p "a. Access for Set-up beginning ﻿ ﻿ February 1-6, 2025 and ﻿ ﻿ minutes ﻿ ﻿ minut…" at bounding box center [701, 191] width 435 height 11
drag, startPoint x: 676, startPoint y: 181, endPoint x: 636, endPoint y: 184, distance: 39.5
click at [636, 197] on p "b. Access for Break-down February 25, 2025 ﻿ ﻿ and ﻿ ﻿ minutes ﻿ ﻿ minutes ﻿" at bounding box center [701, 202] width 435 height 11
click at [675, 186] on p "a. Access for Set-up beginning ﻿ ﻿ ﻿ ﻿ ﻿ minutes ﻿" at bounding box center [701, 191] width 435 height 11
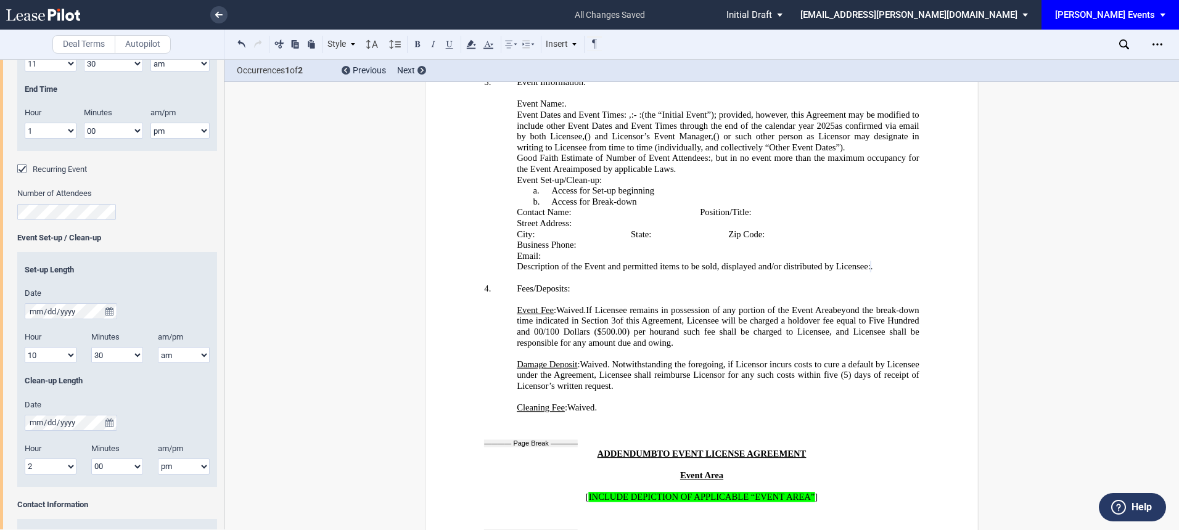
scroll to position [1068, 0]
click at [655, 186] on p "a. Access for Set-up beginning ﻿ ﻿ ﻿ ﻿ ﻿ minutes ﻿" at bounding box center [701, 191] width 435 height 11
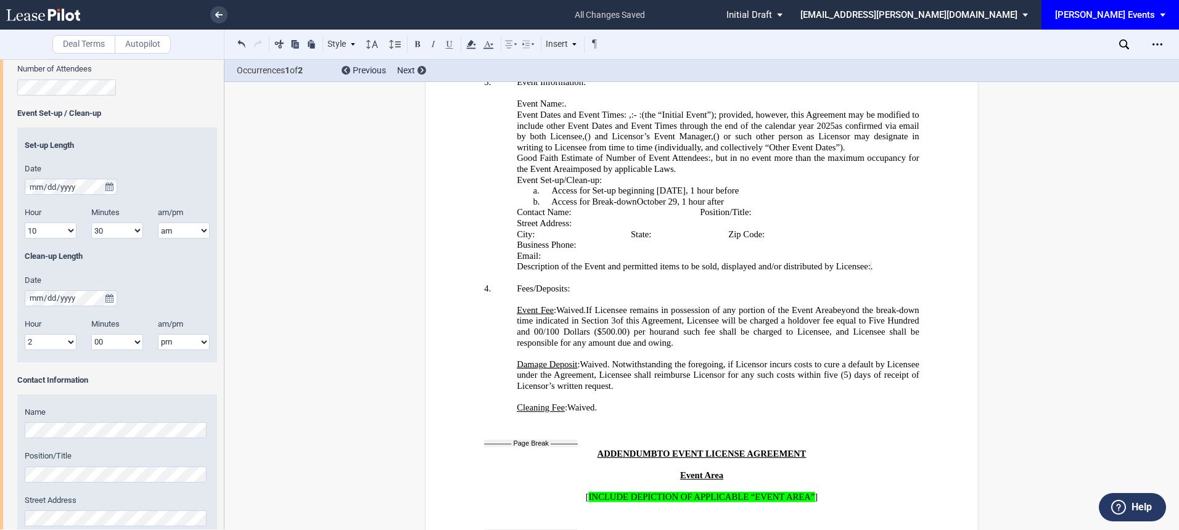
scroll to position [1202, 0]
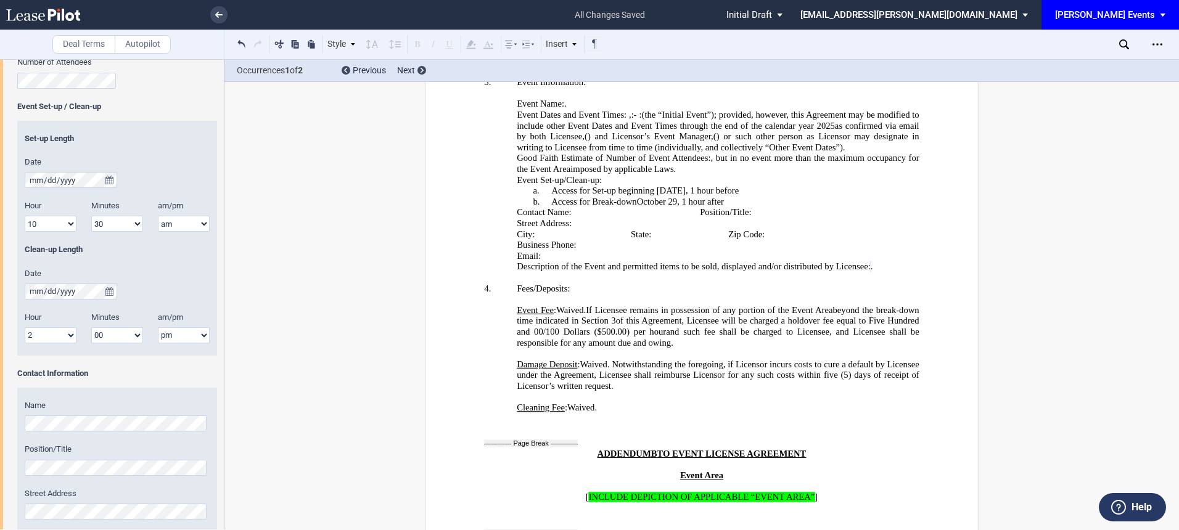
click at [0, 409] on html ".bocls-1{fill:#26354a;fill-rule:evenodd} Loading... × all changes saved Pending…" at bounding box center [589, 265] width 1179 height 530
click at [0, 461] on html ".bocls-1{fill:#26354a;fill-rule:evenodd} Loading... × all changes saved Pending…" at bounding box center [589, 265] width 1179 height 530
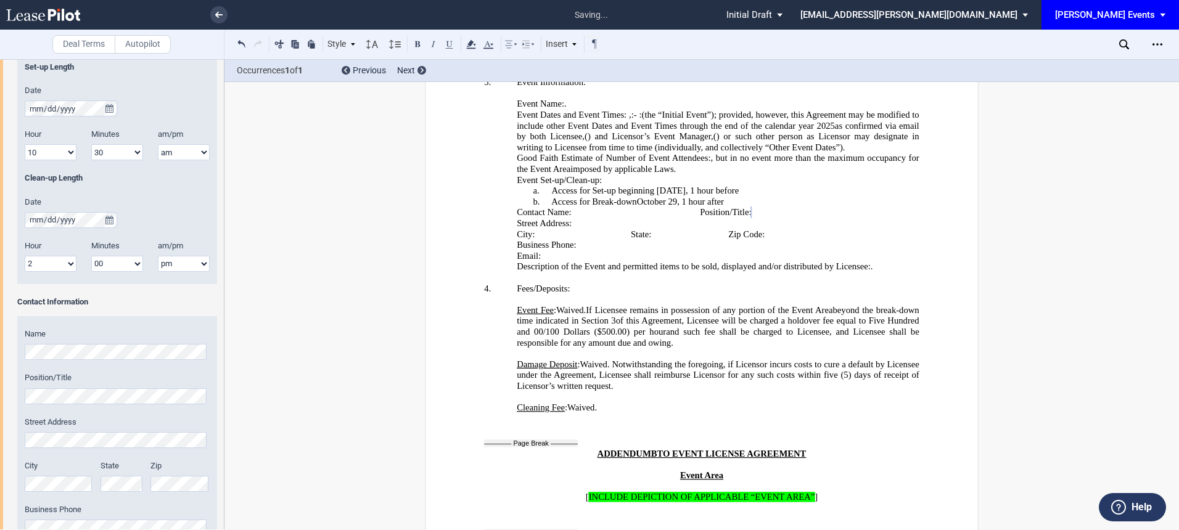
scroll to position [1435, 0]
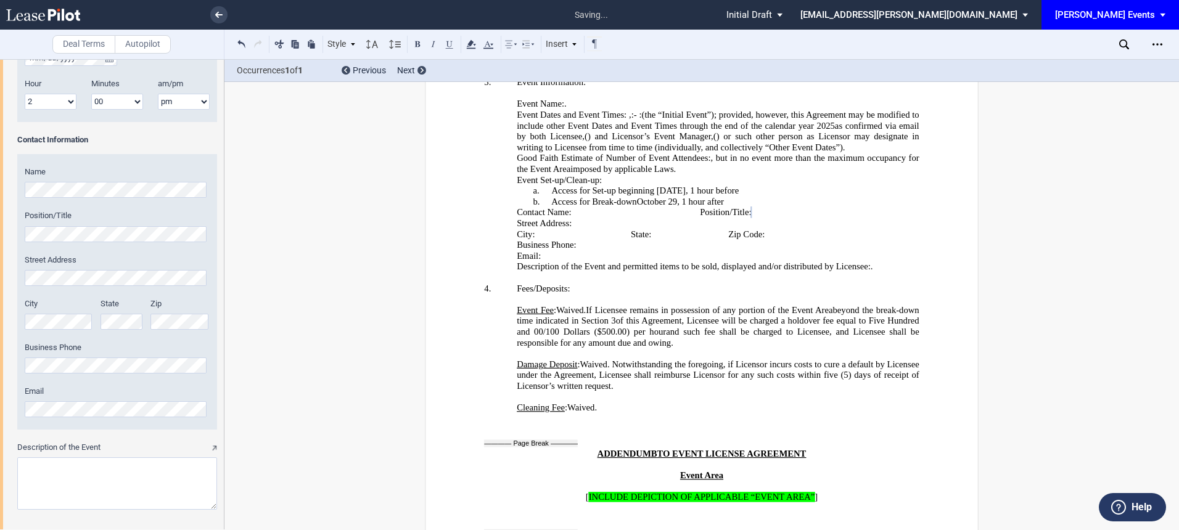
click at [0, 406] on html ".bocls-1{fill:#26354a;fill-rule:evenodd} Loading... × saving... Pending... Pend…" at bounding box center [589, 265] width 1179 height 530
click at [65, 469] on textarea "Description of the Event" at bounding box center [117, 483] width 200 height 52
paste textarea "Charlotte Sports and Belk for a Layup Lanes fundraiser. Charlotte Sports will b…"
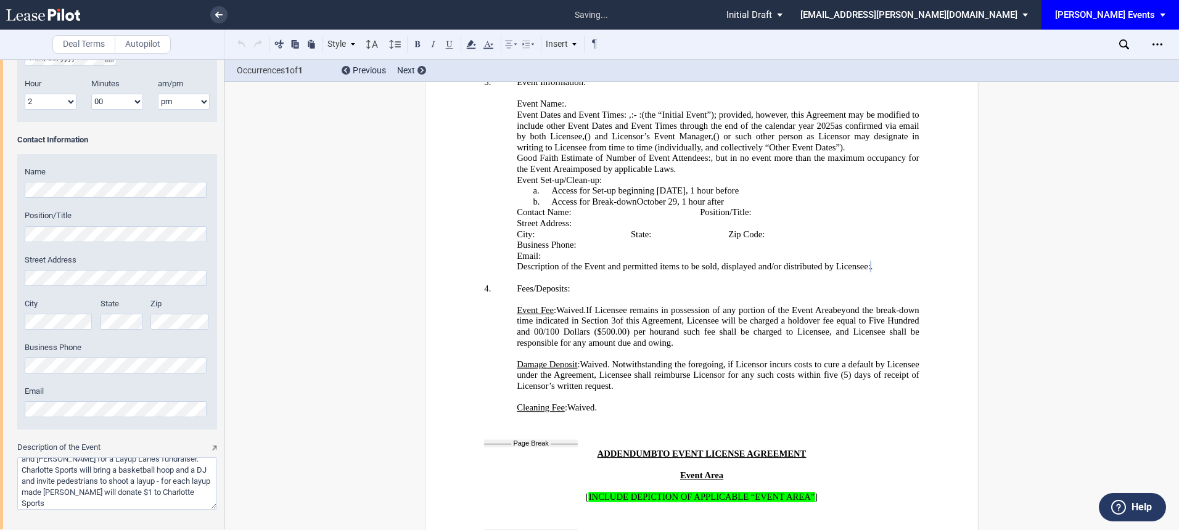
scroll to position [1545, 0]
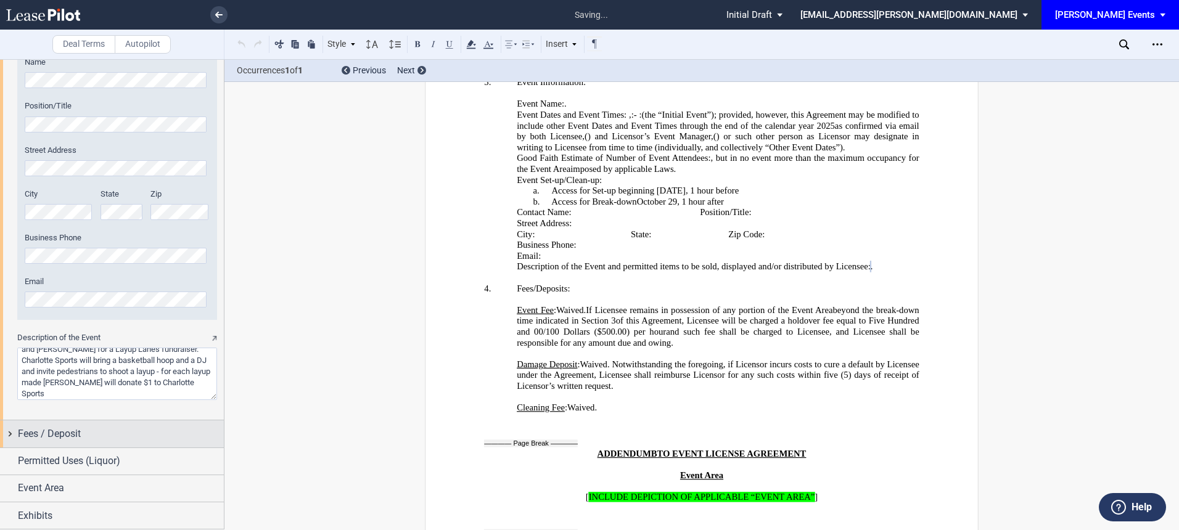
type textarea "Charlotte Center City Partners to host Charlotte Sports and Belk for a Layup La…"
click at [99, 433] on div "Fees / Deposit" at bounding box center [121, 434] width 206 height 15
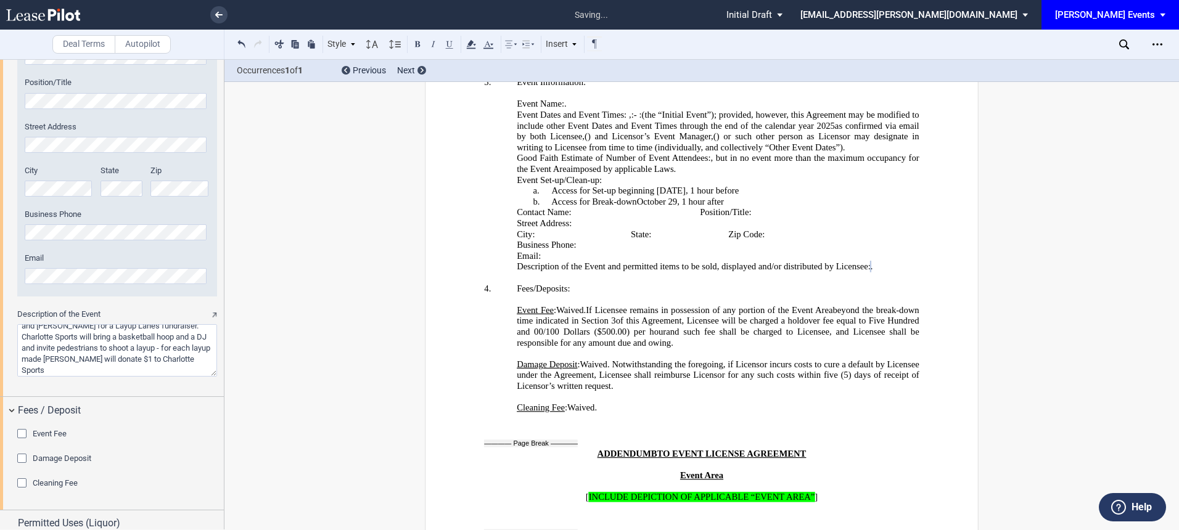
scroll to position [1631, 0]
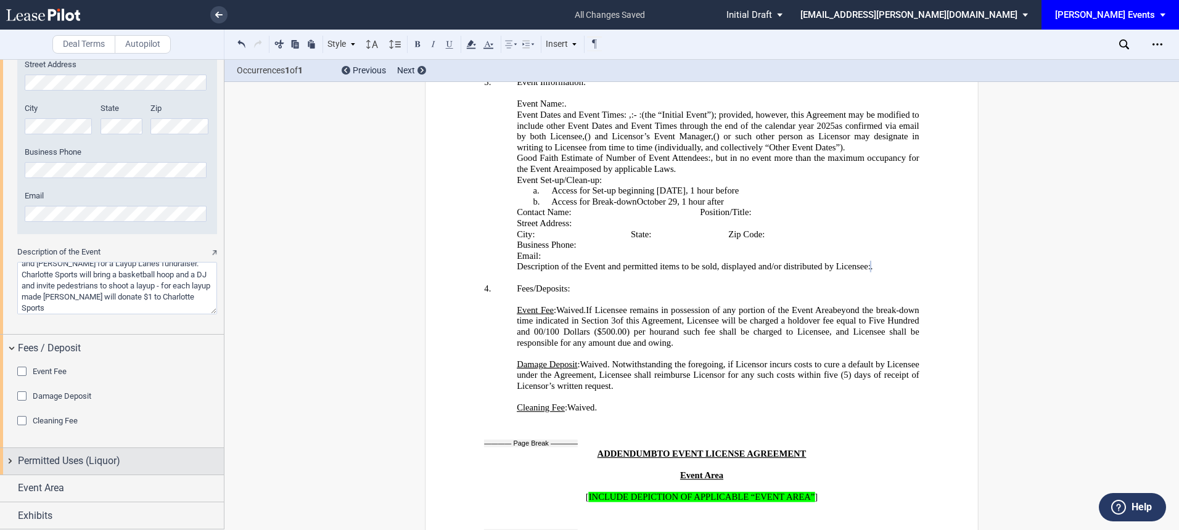
click at [58, 453] on div "Permitted Uses (Liquor)" at bounding box center [112, 461] width 224 height 27
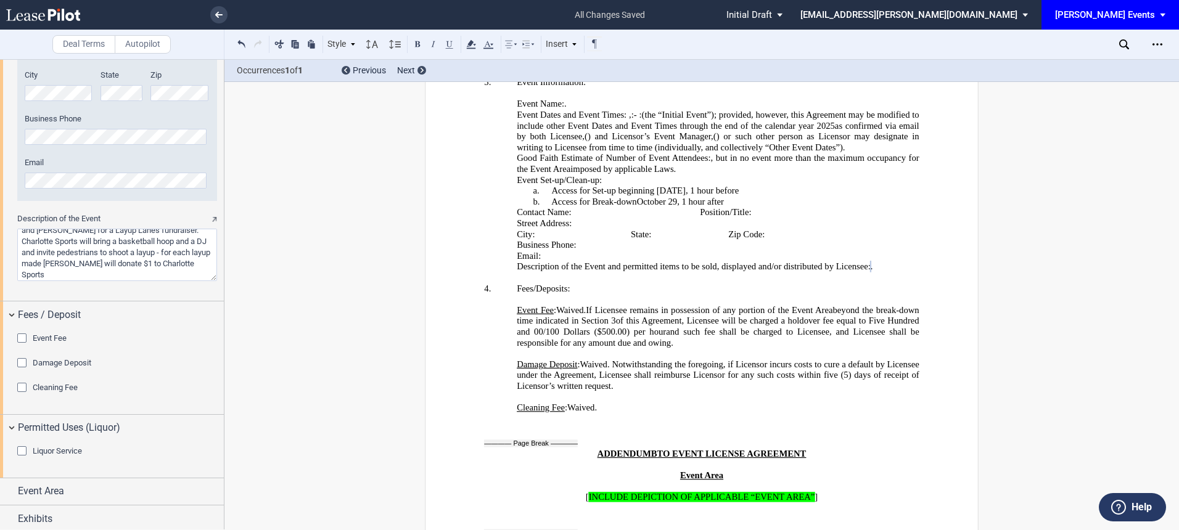
scroll to position [1667, 0]
click at [65, 484] on div "Event Area" at bounding box center [121, 488] width 206 height 15
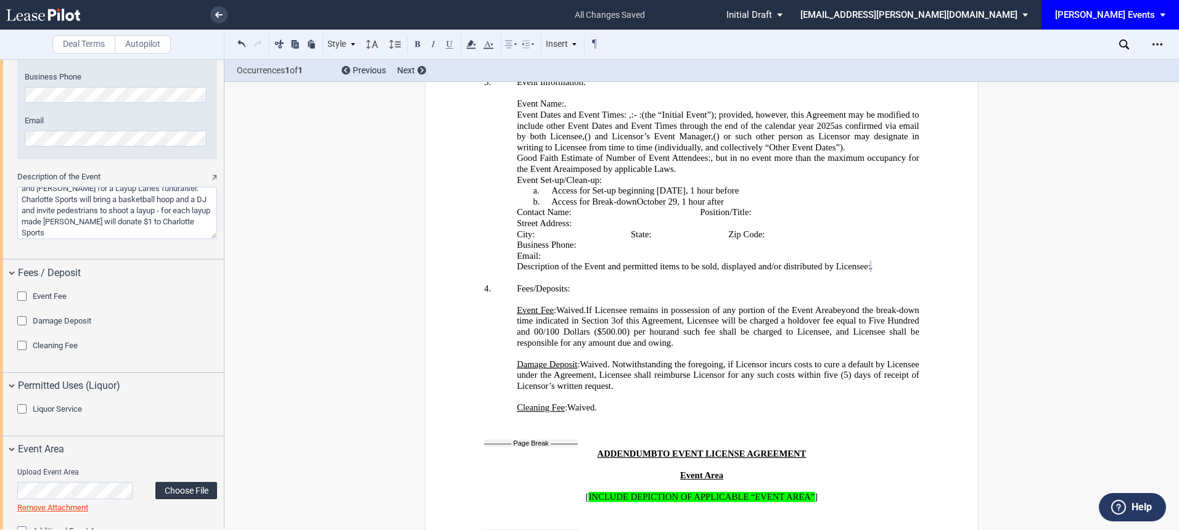
scroll to position [1762, 0]
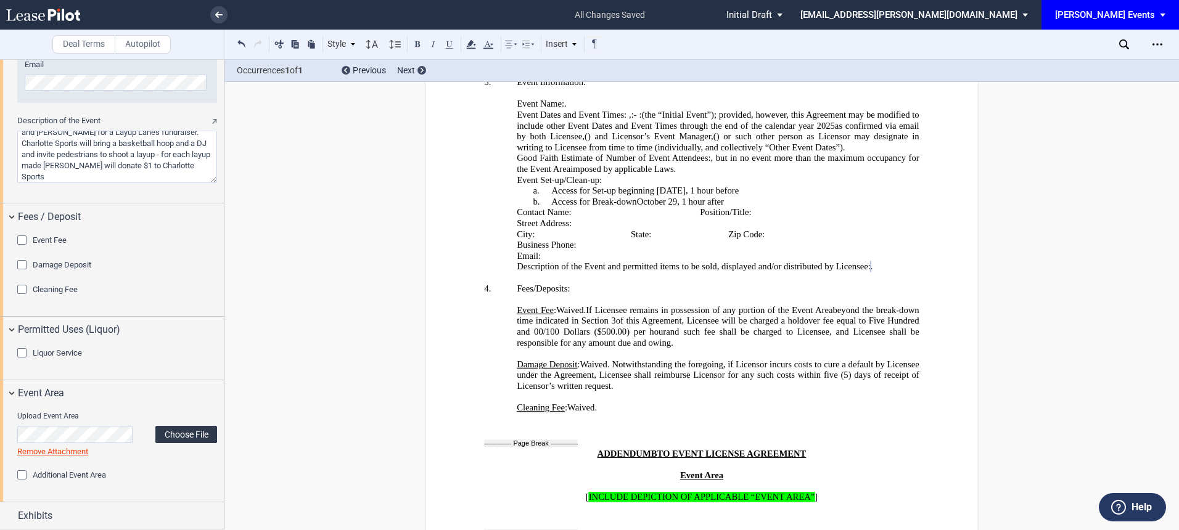
click at [168, 436] on label "Choose File" at bounding box center [186, 434] width 62 height 17
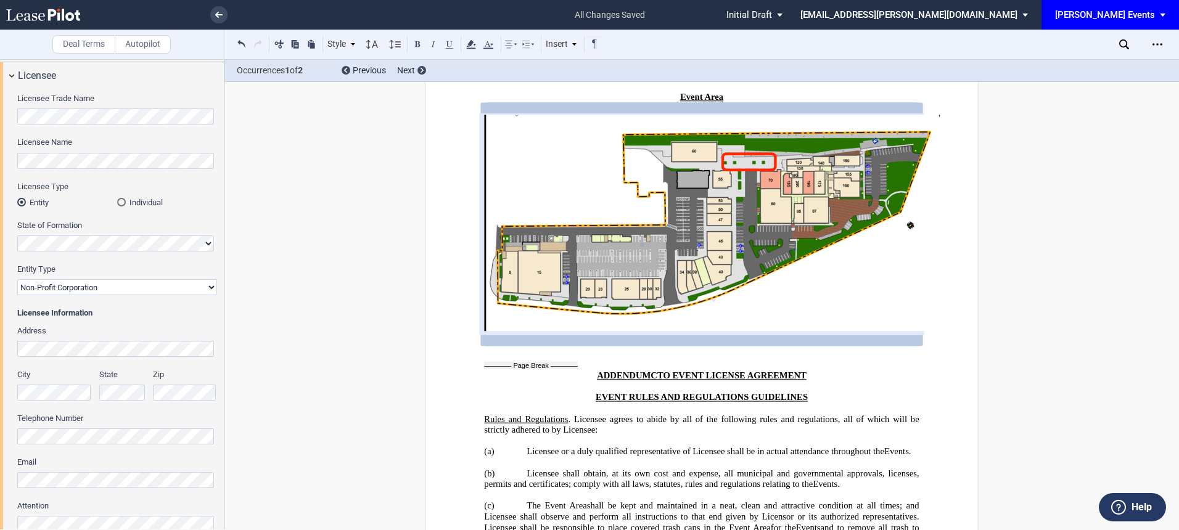
scroll to position [0, 0]
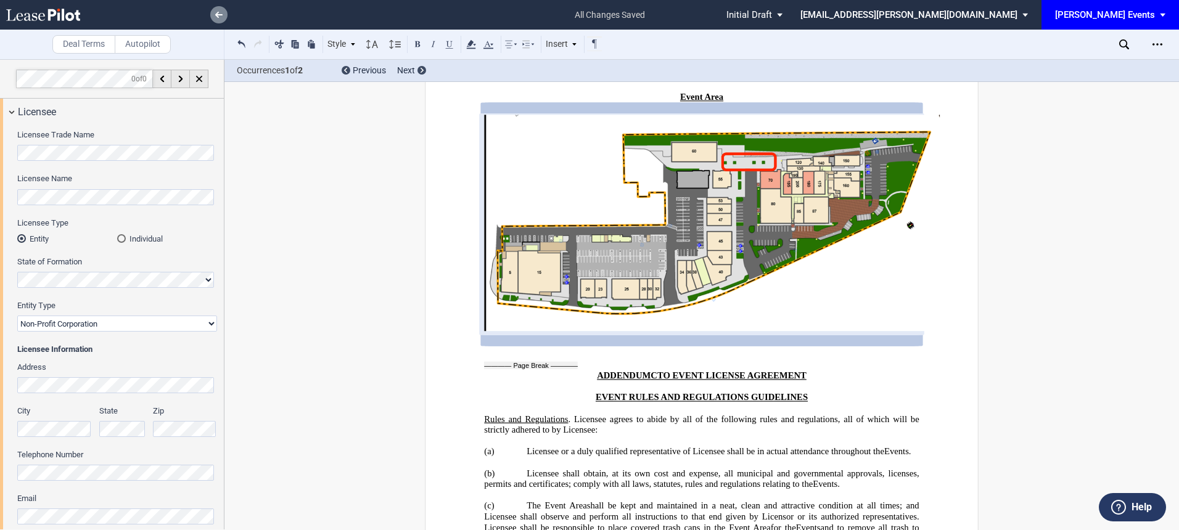
click at [224, 14] on link at bounding box center [218, 14] width 17 height 17
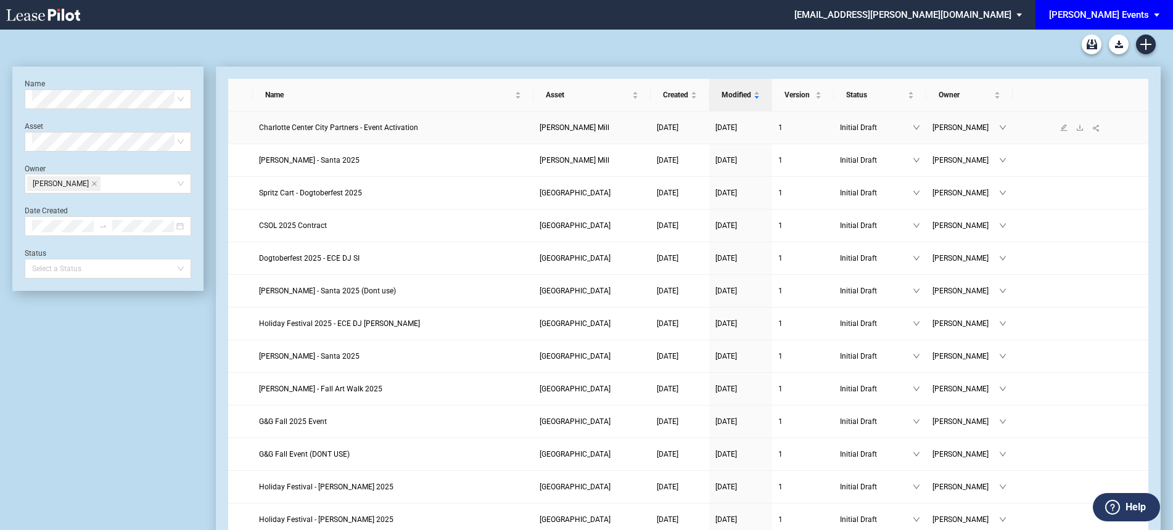
click at [324, 127] on span "Charlotte Center City Partners - Event Activation" at bounding box center [338, 127] width 159 height 9
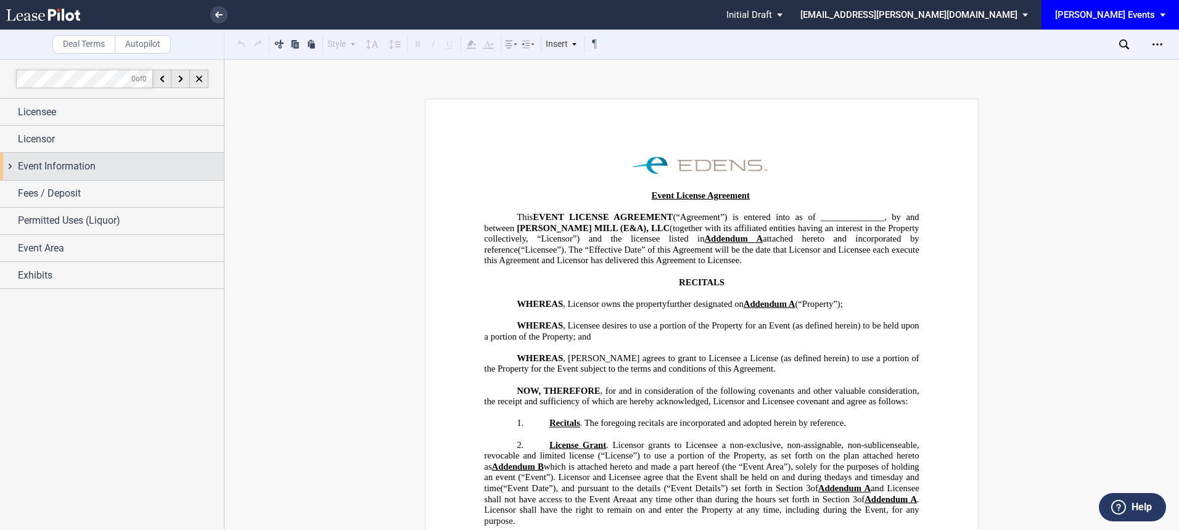
click at [83, 170] on span "Event Information" at bounding box center [57, 166] width 78 height 15
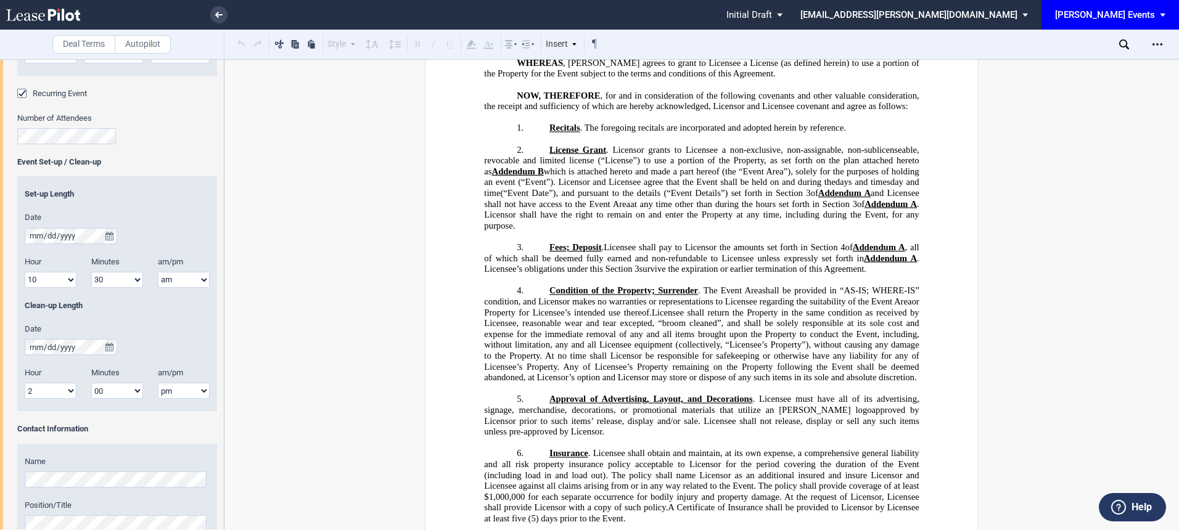
scroll to position [291, 0]
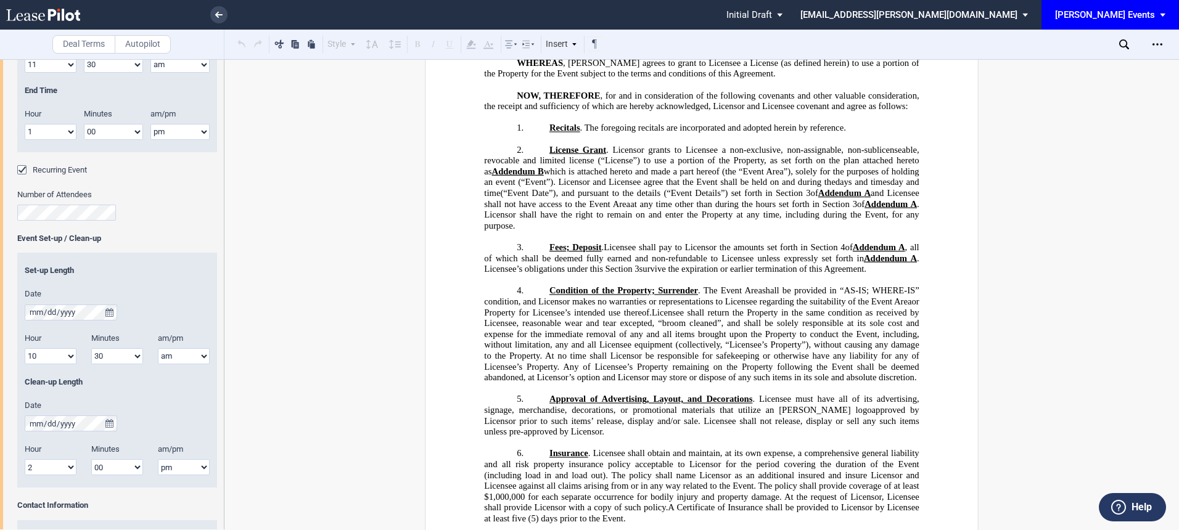
click at [27, 170] on div "Recurring Event" at bounding box center [23, 171] width 12 height 12
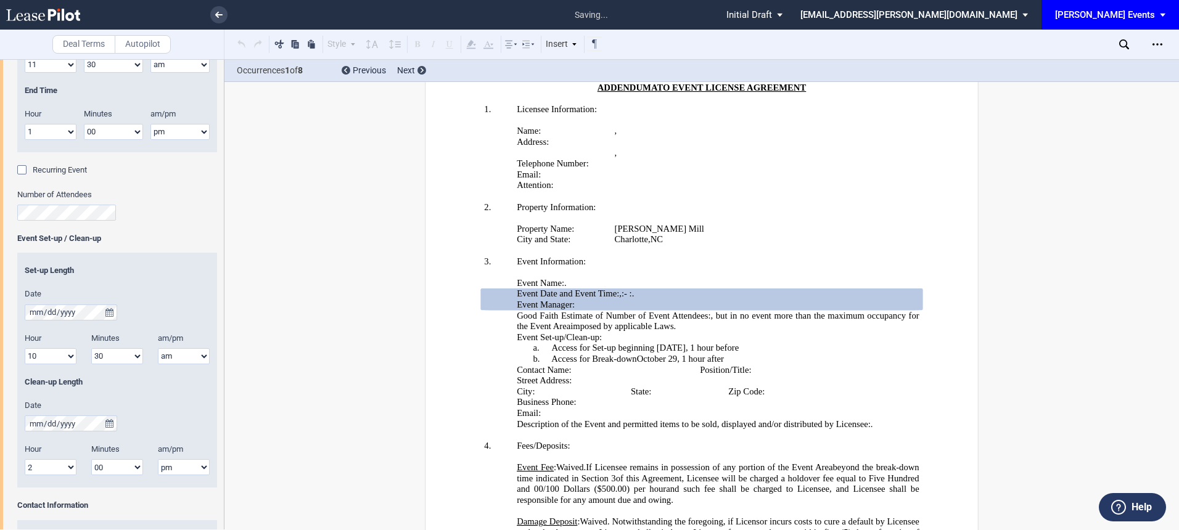
click at [25, 168] on div "Recurring Event" at bounding box center [23, 171] width 12 height 12
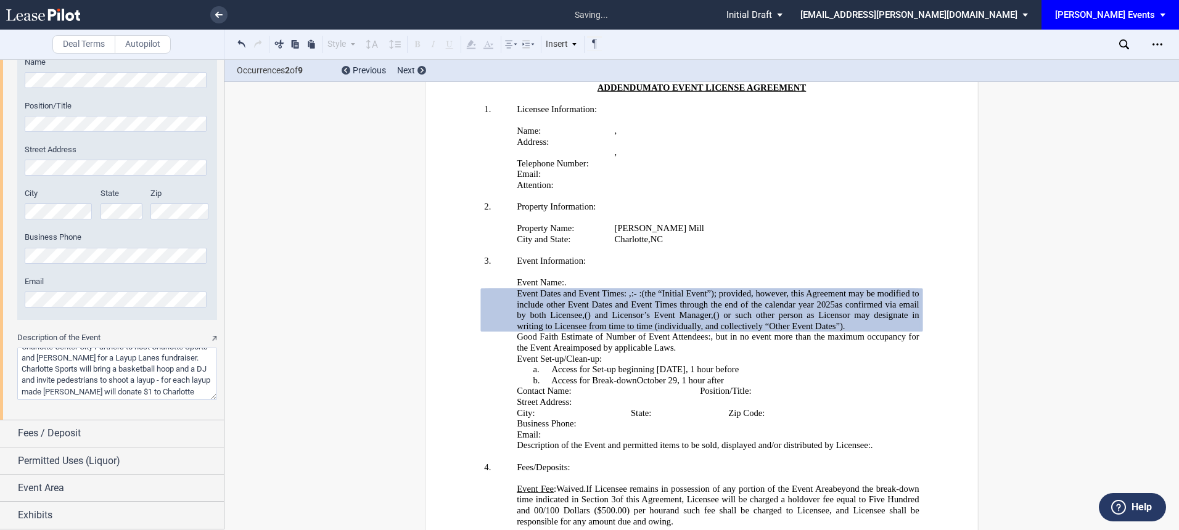
scroll to position [16, 0]
click at [220, 6] on link at bounding box center [218, 14] width 17 height 17
